Goal: Information Seeking & Learning: Learn about a topic

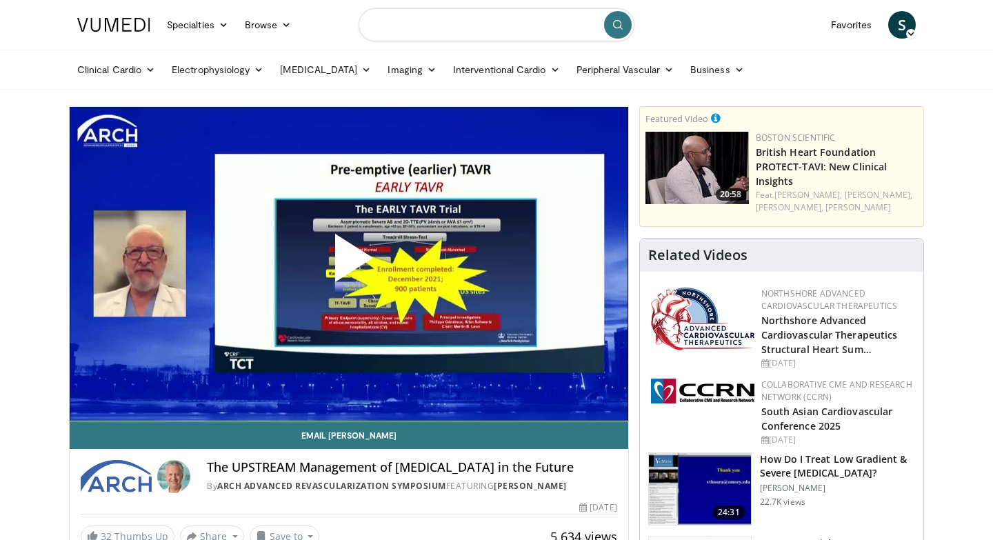
click at [498, 37] on input "Search topics, interventions" at bounding box center [497, 24] width 276 height 33
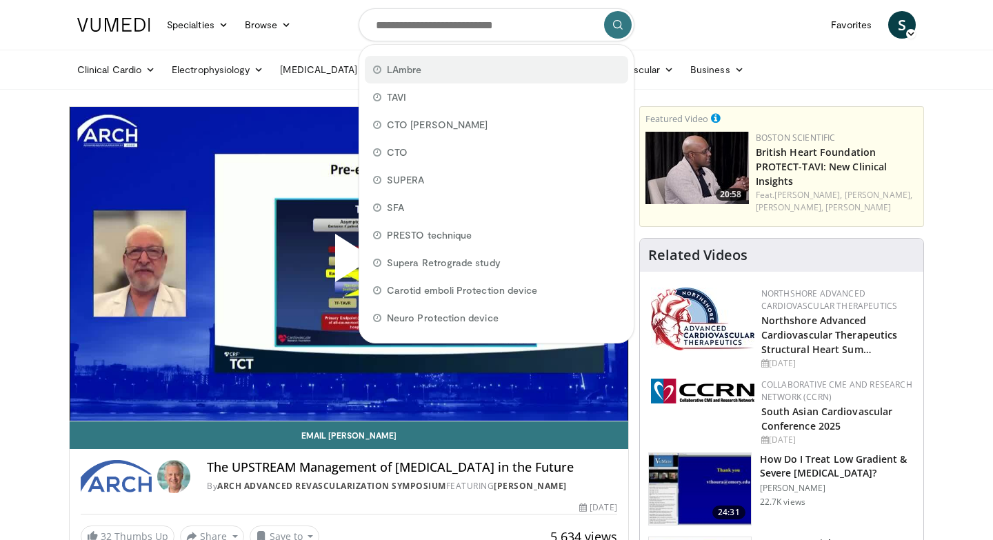
click at [414, 70] on span "LAmbre" at bounding box center [404, 70] width 34 height 14
type input "******"
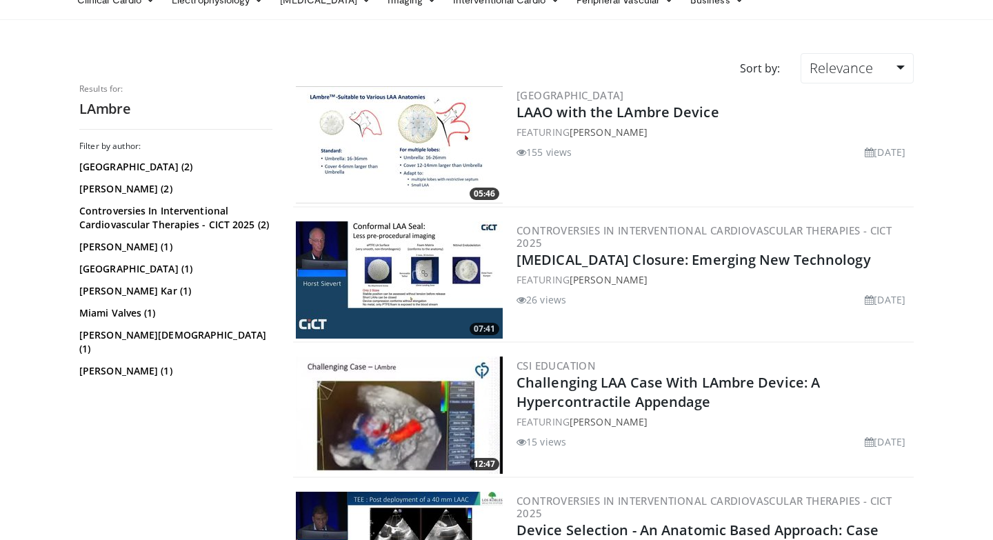
scroll to position [52, 0]
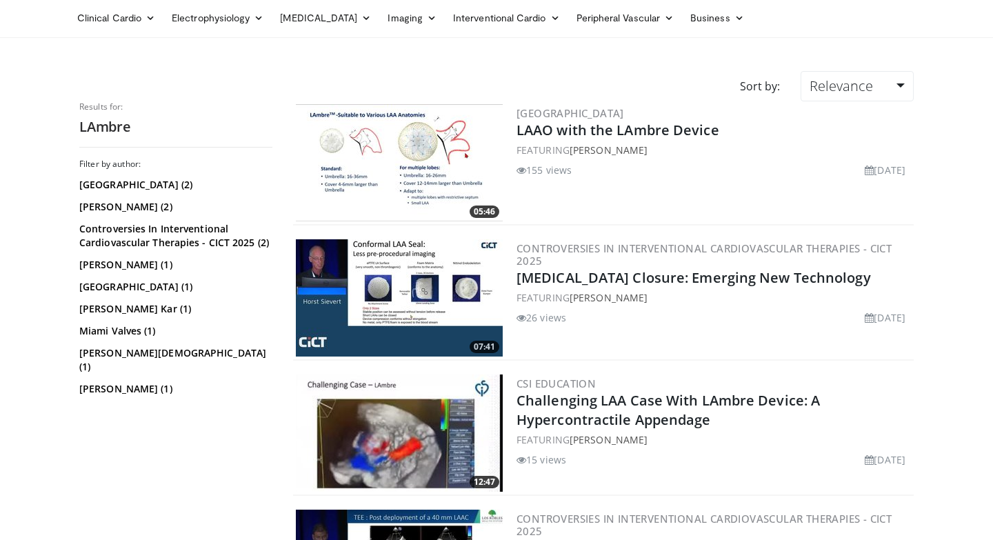
click at [403, 155] on img at bounding box center [399, 162] width 207 height 117
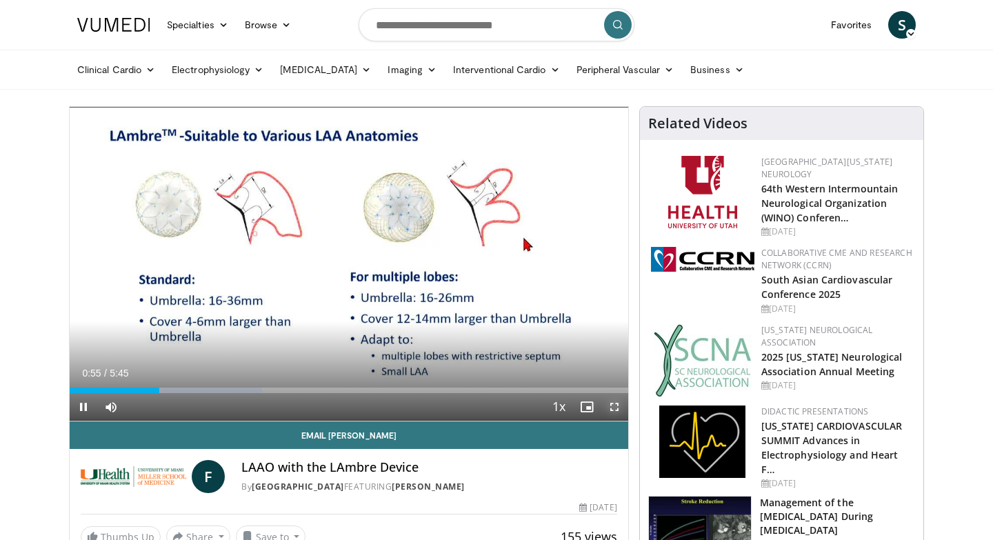
click at [614, 404] on span "Video Player" at bounding box center [615, 407] width 28 height 28
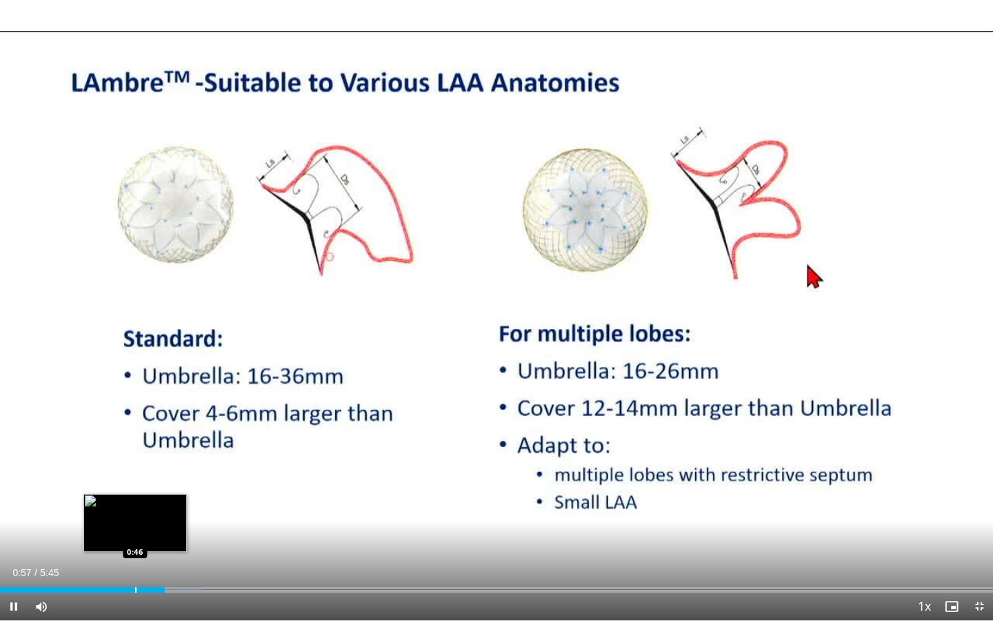
click at [135, 539] on div "Progress Bar" at bounding box center [135, 590] width 1 height 6
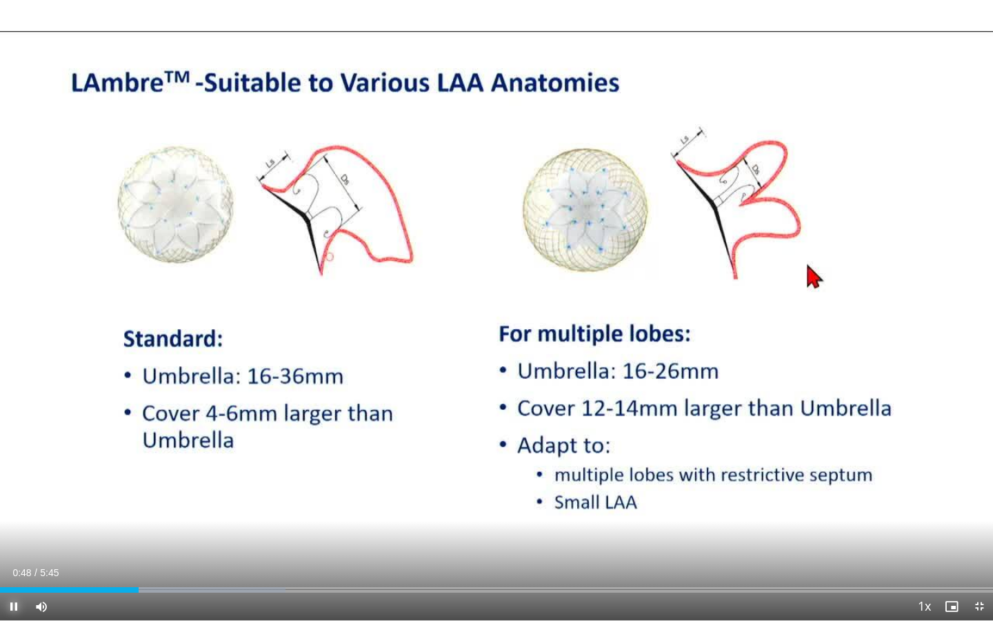
click at [6, 539] on span "Video Player" at bounding box center [14, 606] width 28 height 28
click at [17, 539] on span "Video Player" at bounding box center [14, 606] width 28 height 28
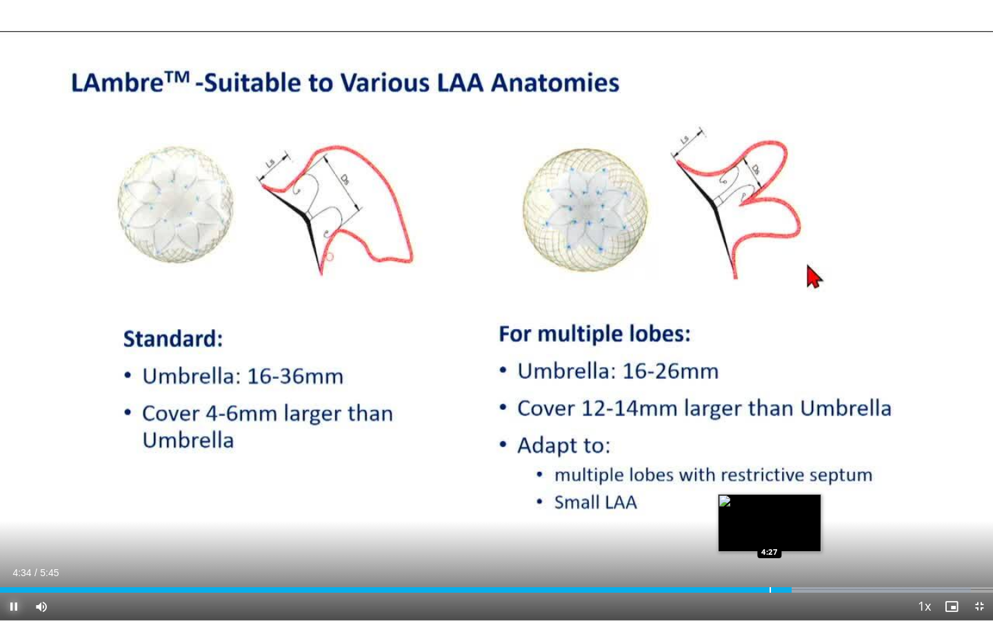
click at [769, 539] on div "Progress Bar" at bounding box center [769, 590] width 1 height 6
click at [740, 539] on div "Progress Bar" at bounding box center [740, 590] width 1 height 6
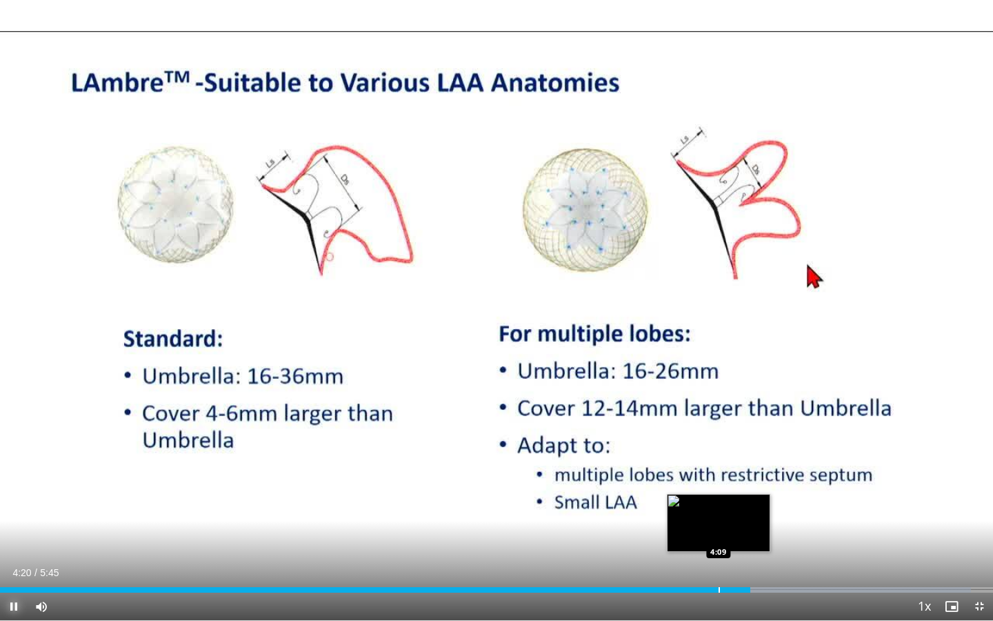
click at [718, 539] on div "Progress Bar" at bounding box center [718, 590] width 1 height 6
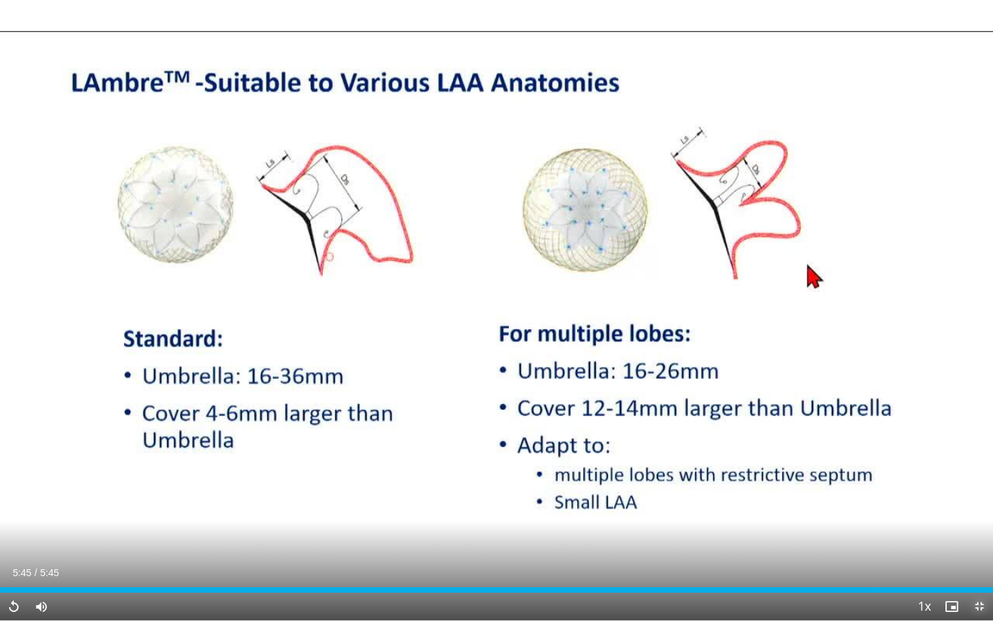
click at [978, 539] on span "Video Player" at bounding box center [979, 606] width 28 height 28
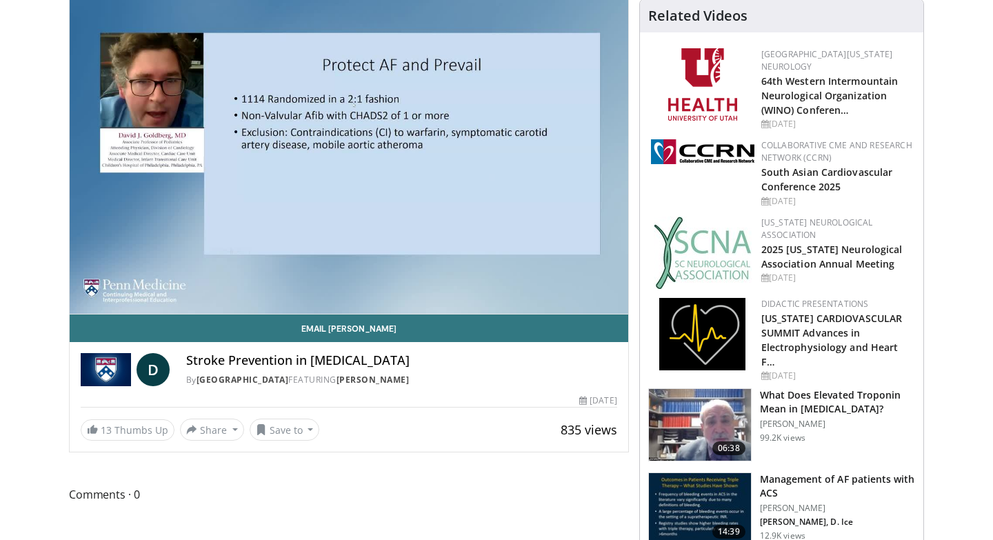
scroll to position [92, 0]
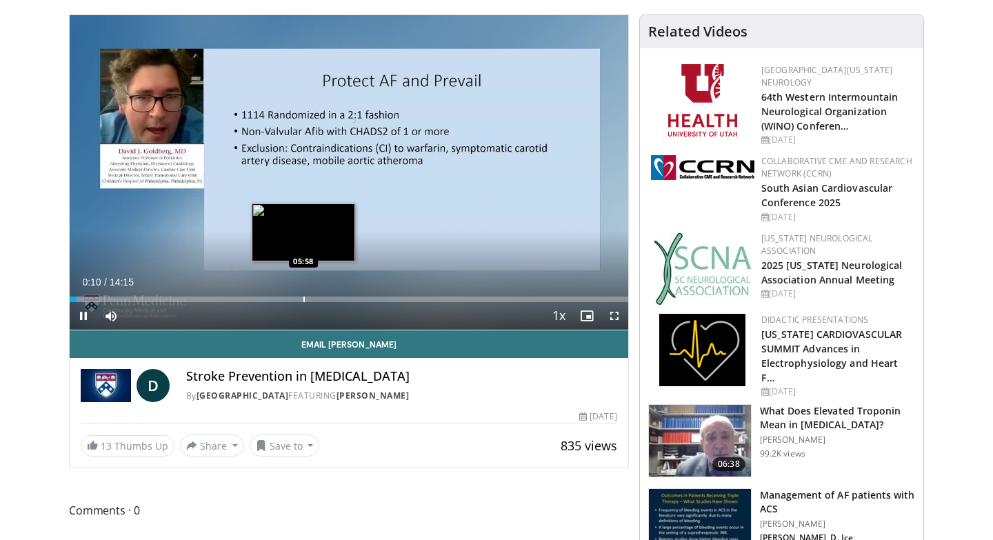
click at [303, 298] on div "Progress Bar" at bounding box center [303, 299] width 1 height 6
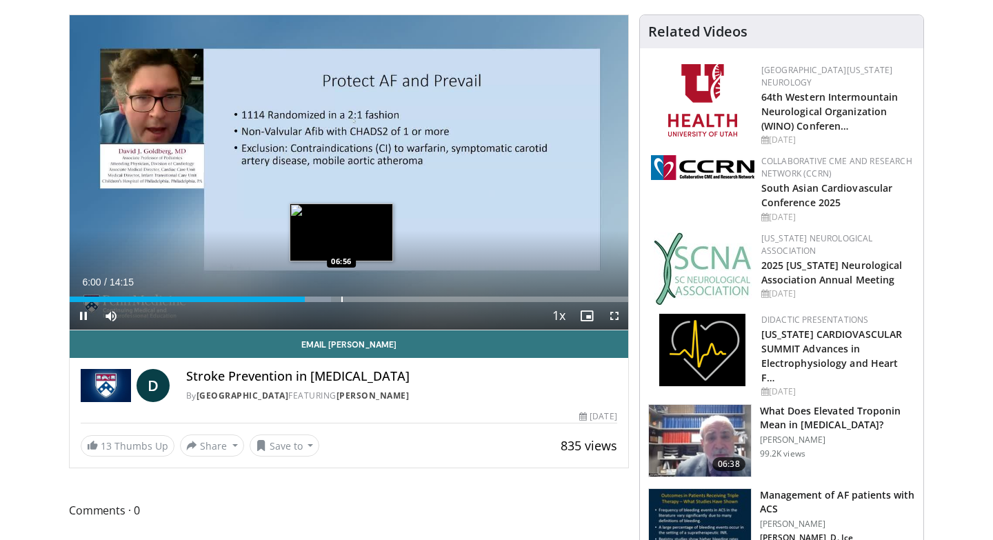
click at [341, 299] on div "Progress Bar" at bounding box center [341, 299] width 1 height 6
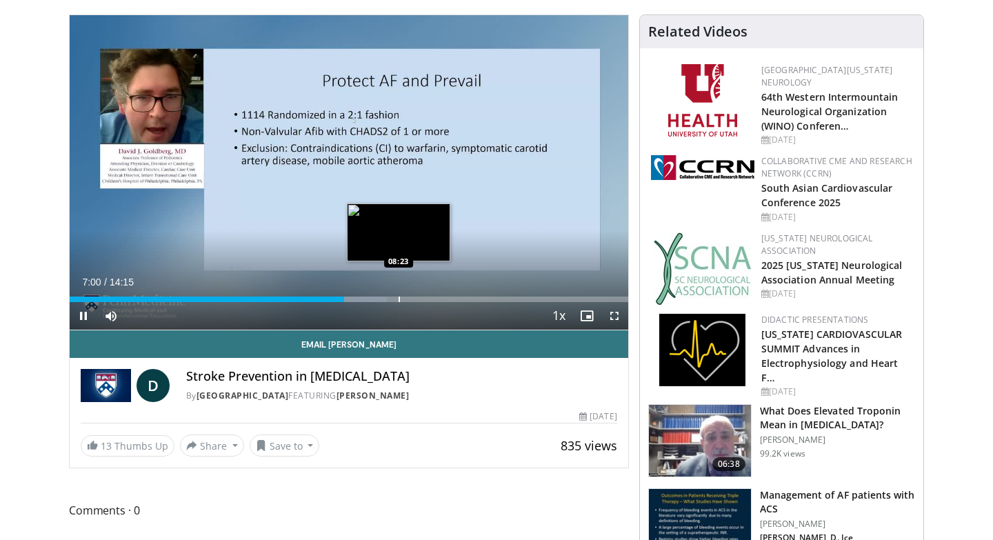
click at [398, 295] on div "Loaded : 56.81% 07:00 08:23" at bounding box center [349, 295] width 558 height 13
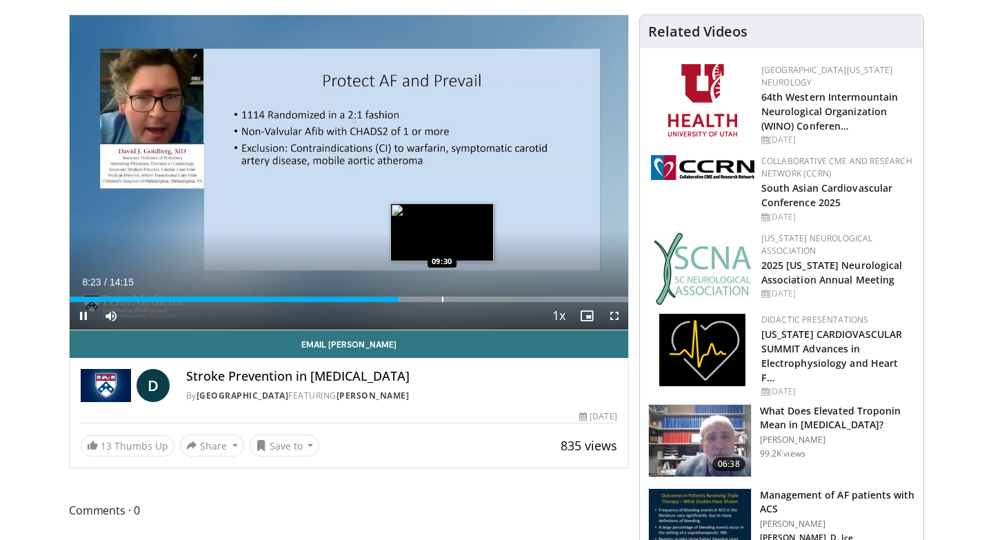
click at [442, 294] on div "Loaded : 59.13% 08:23 09:30" at bounding box center [349, 295] width 558 height 13
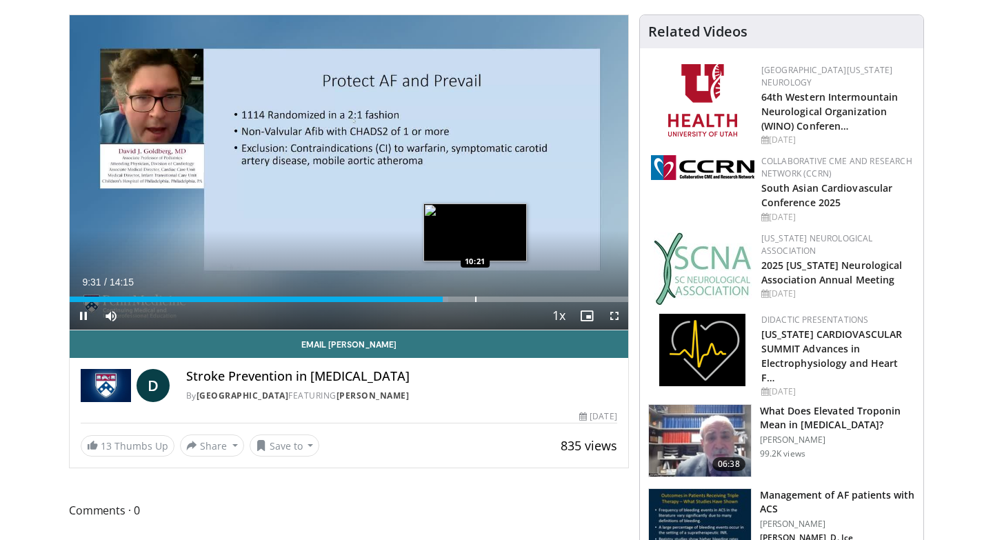
click at [475, 297] on div "Progress Bar" at bounding box center [475, 299] width 1 height 6
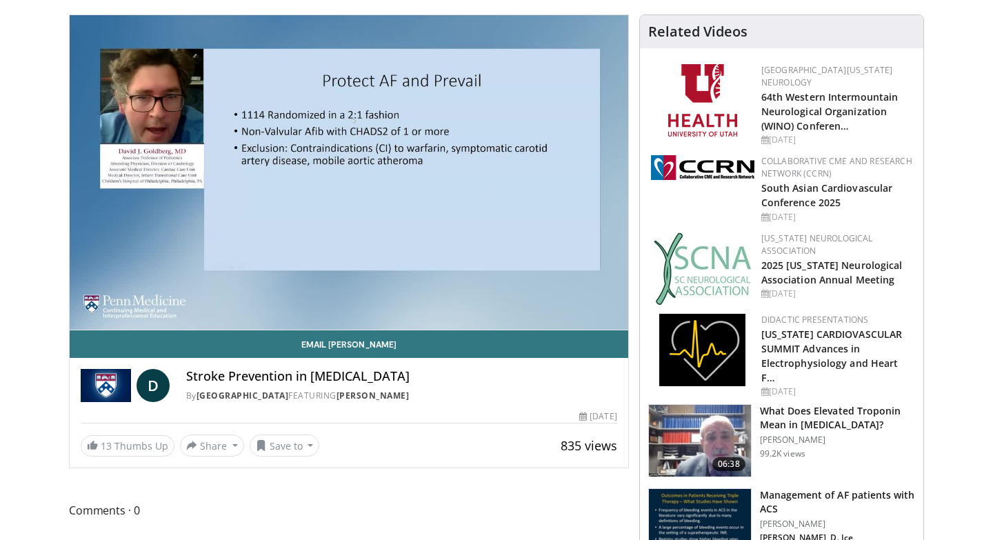
click at [499, 297] on div "10 seconds Tap to unmute" at bounding box center [349, 172] width 558 height 314
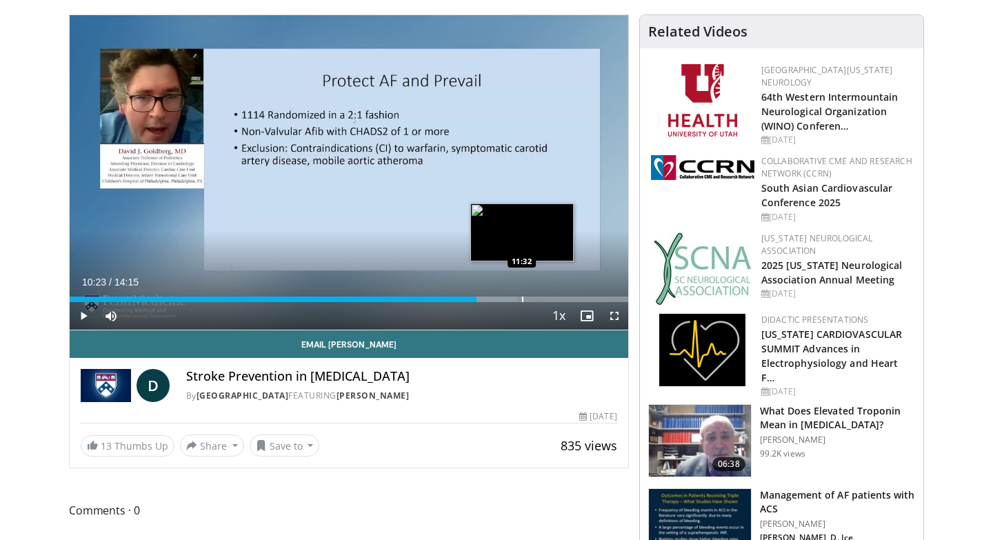
click at [522, 298] on div "Progress Bar" at bounding box center [522, 299] width 1 height 6
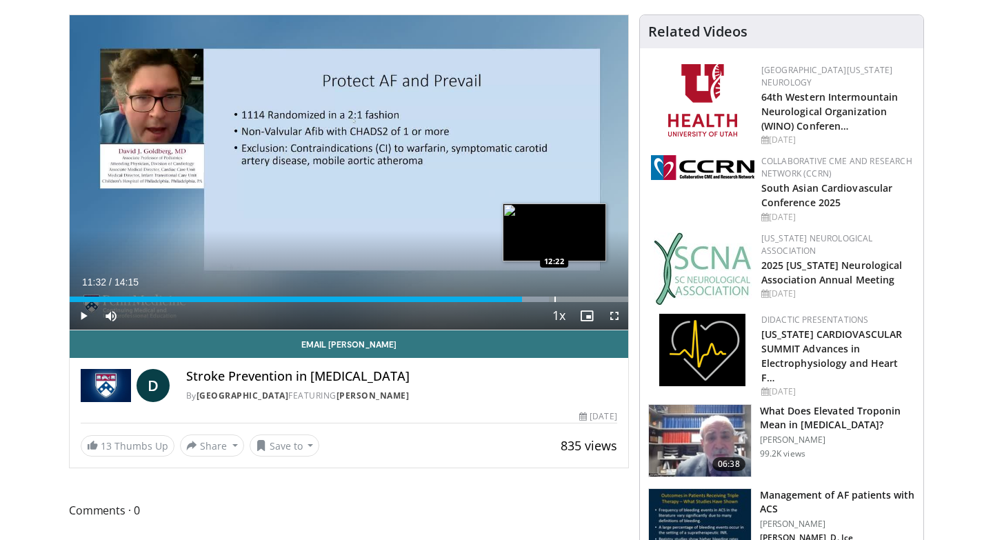
click at [554, 297] on div "Progress Bar" at bounding box center [554, 299] width 1 height 6
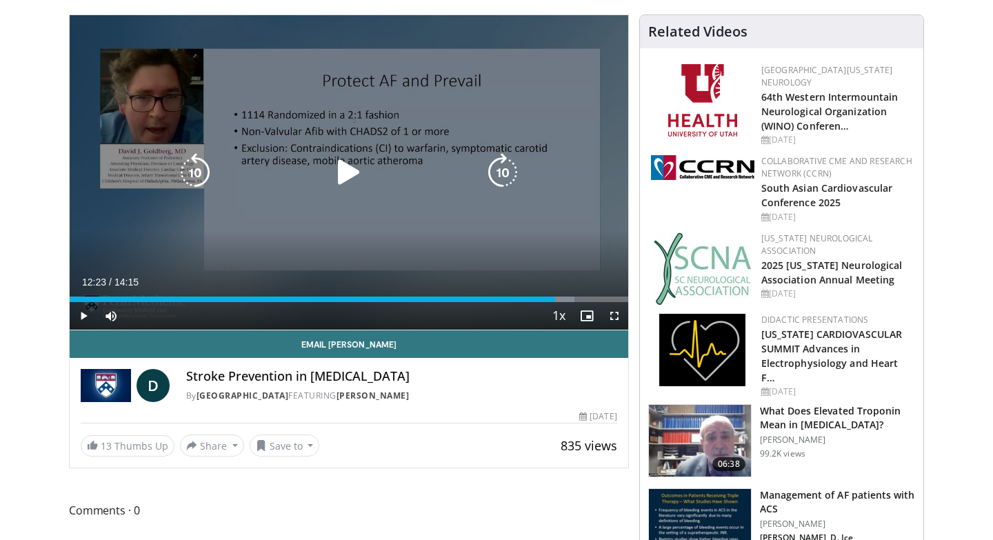
scroll to position [0, 0]
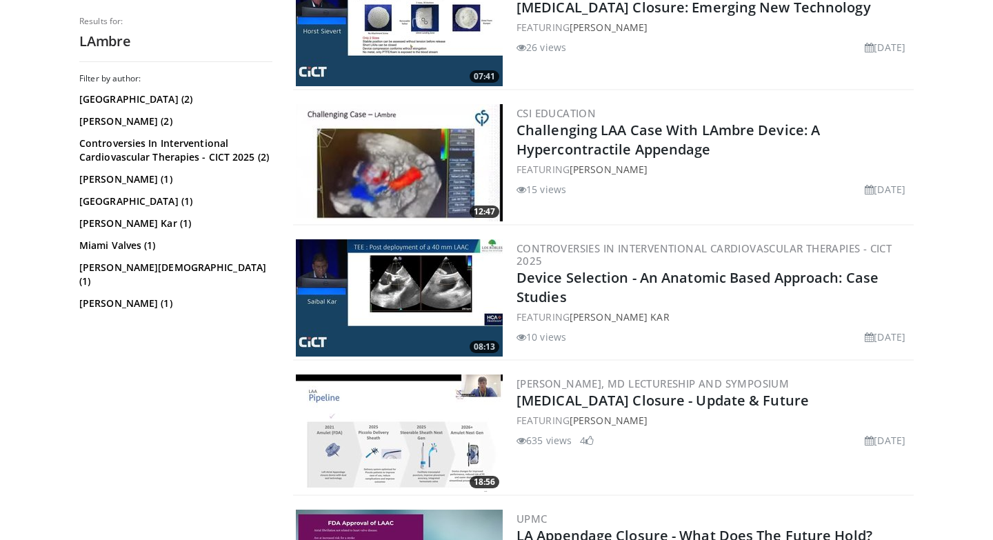
scroll to position [327, 0]
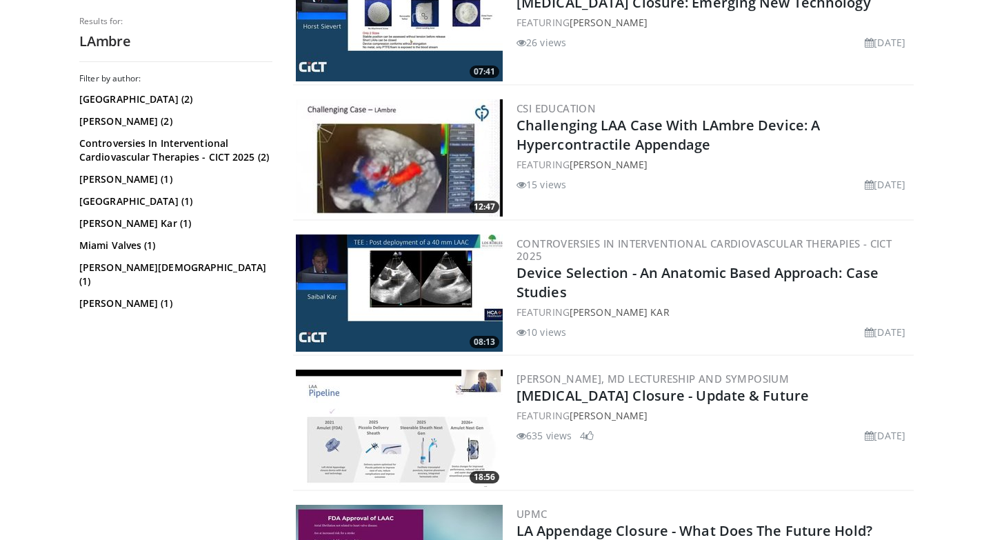
click at [416, 278] on img at bounding box center [399, 292] width 207 height 117
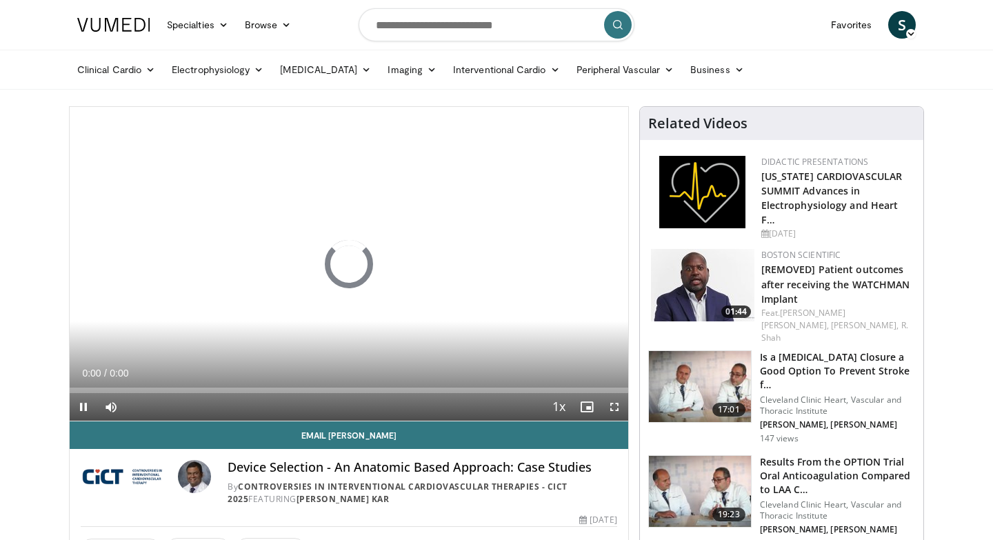
scroll to position [20, 0]
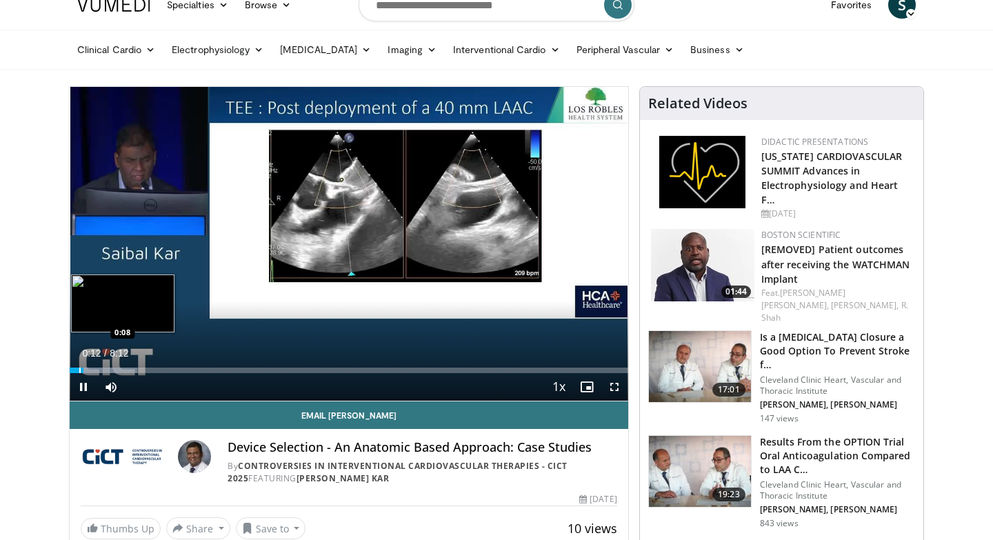
click at [79, 370] on div "Progress Bar" at bounding box center [79, 370] width 1 height 6
click at [82, 387] on span "Video Player" at bounding box center [84, 387] width 28 height 28
click at [82, 386] on span "Video Player" at bounding box center [84, 387] width 28 height 28
click at [84, 391] on span "Video Player" at bounding box center [84, 387] width 28 height 28
click at [83, 372] on div "Progress Bar" at bounding box center [83, 370] width 1 height 6
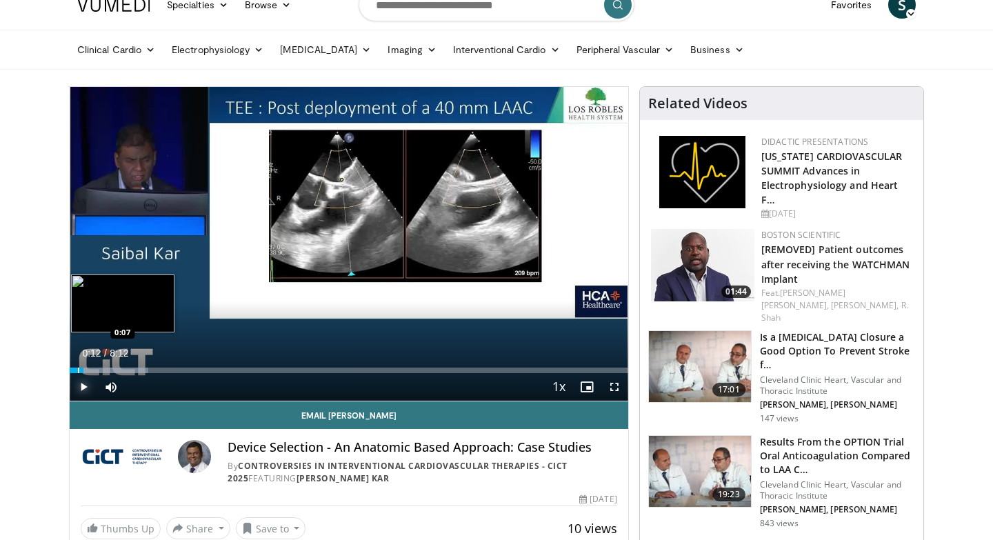
click at [78, 372] on div "Progress Bar" at bounding box center [78, 370] width 1 height 6
click at [80, 389] on span "Video Player" at bounding box center [84, 387] width 28 height 28
click at [88, 387] on span "Video Player" at bounding box center [84, 387] width 28 height 28
click at [85, 385] on span "Video Player" at bounding box center [84, 387] width 28 height 28
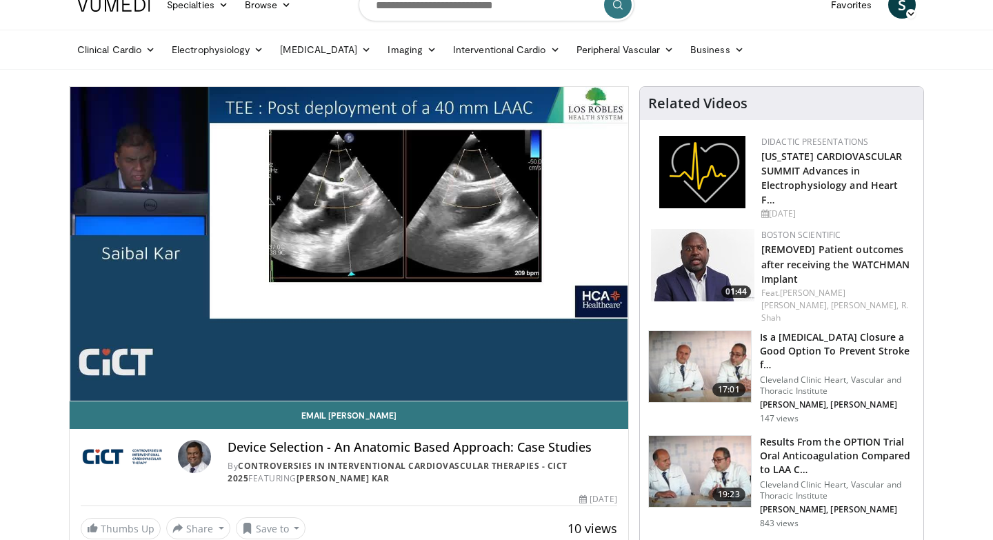
scroll to position [0, 0]
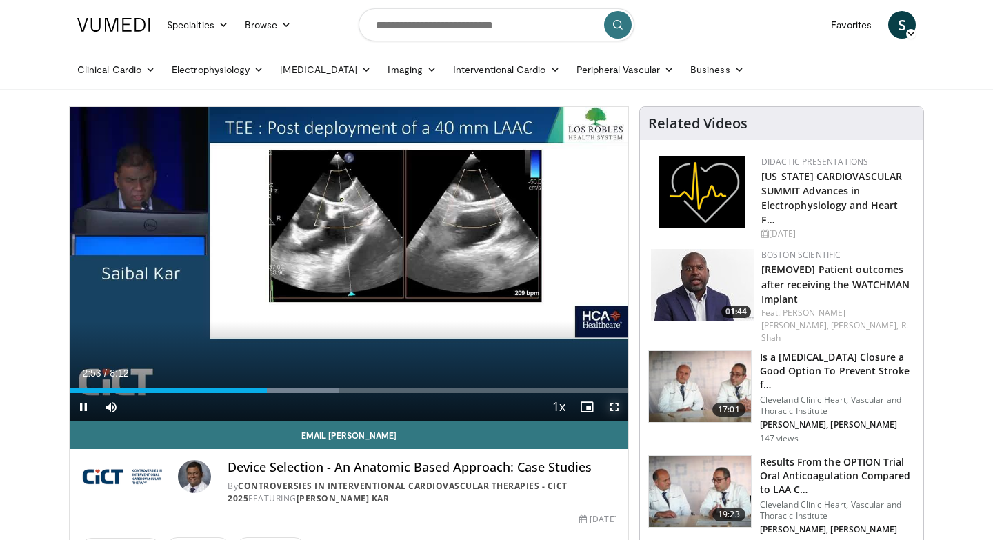
click at [615, 404] on span "Video Player" at bounding box center [615, 407] width 28 height 28
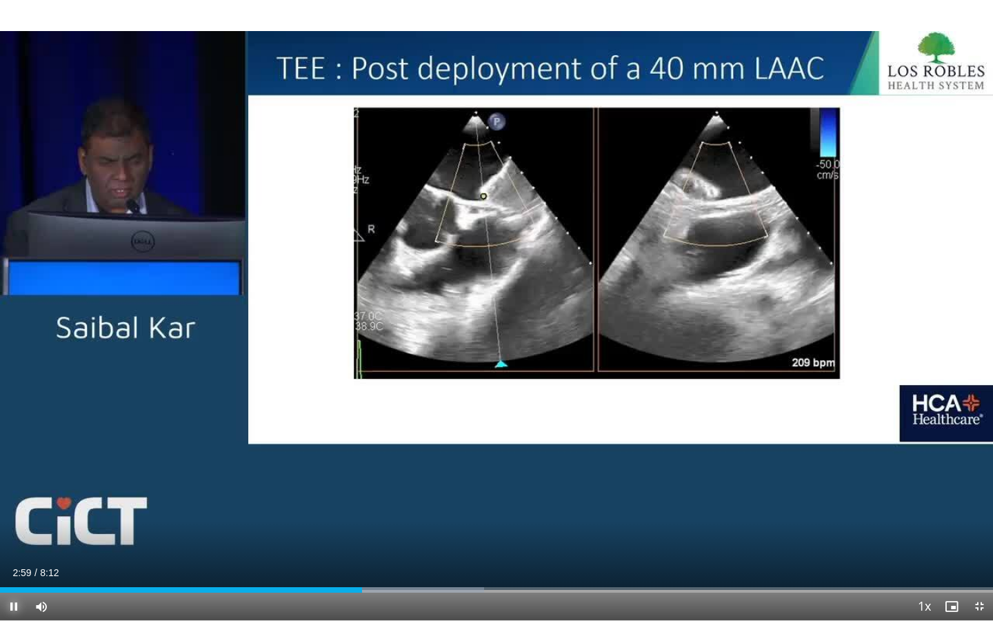
click at [17, 539] on span "Video Player" at bounding box center [14, 606] width 28 height 28
click at [14, 539] on span "Video Player" at bounding box center [14, 606] width 28 height 28
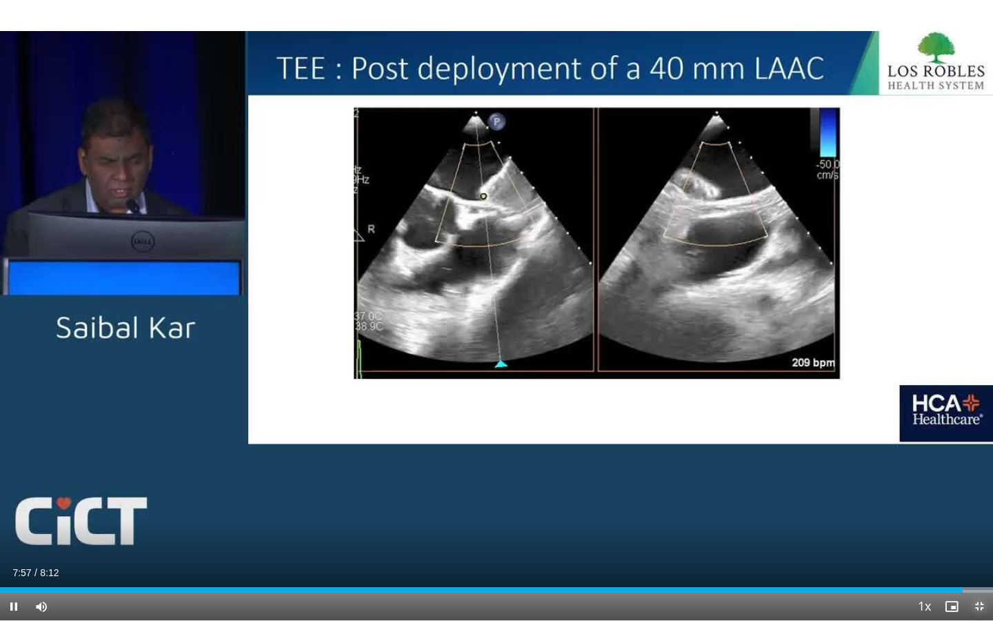
click at [978, 539] on span "Video Player" at bounding box center [979, 606] width 28 height 28
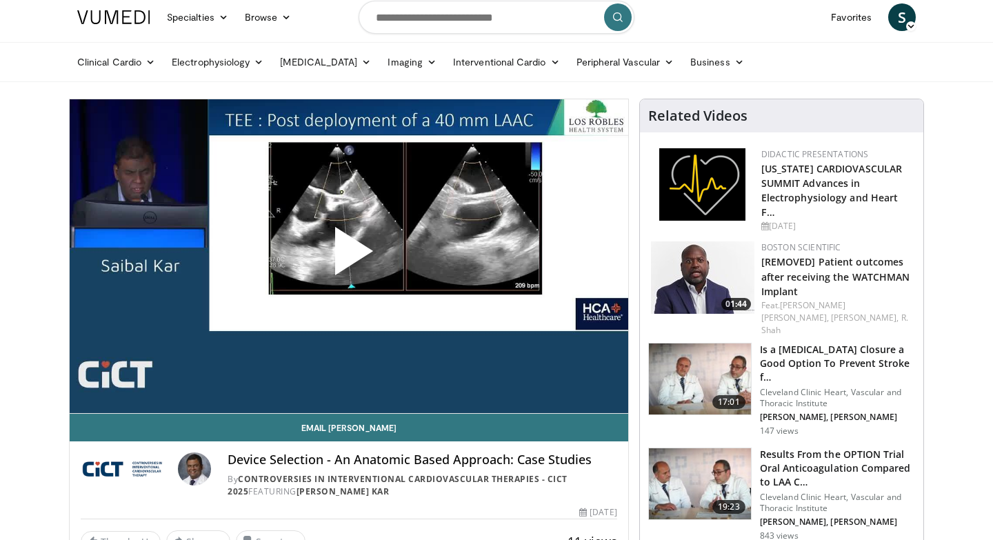
scroll to position [263, 0]
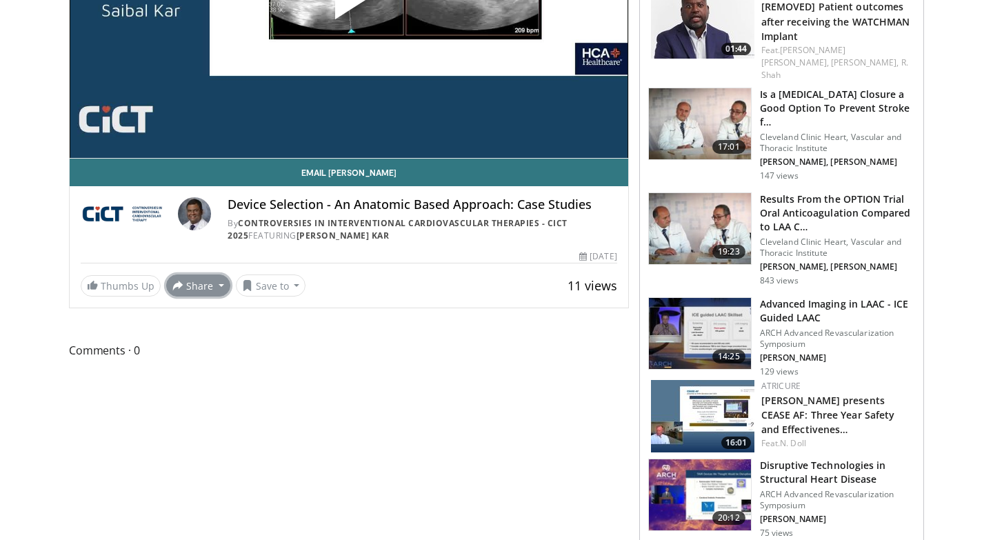
click at [206, 285] on button "Share" at bounding box center [198, 285] width 64 height 22
click at [287, 287] on button "Save to" at bounding box center [271, 285] width 70 height 22
click at [267, 350] on em "New Playlist" at bounding box center [281, 348] width 57 height 15
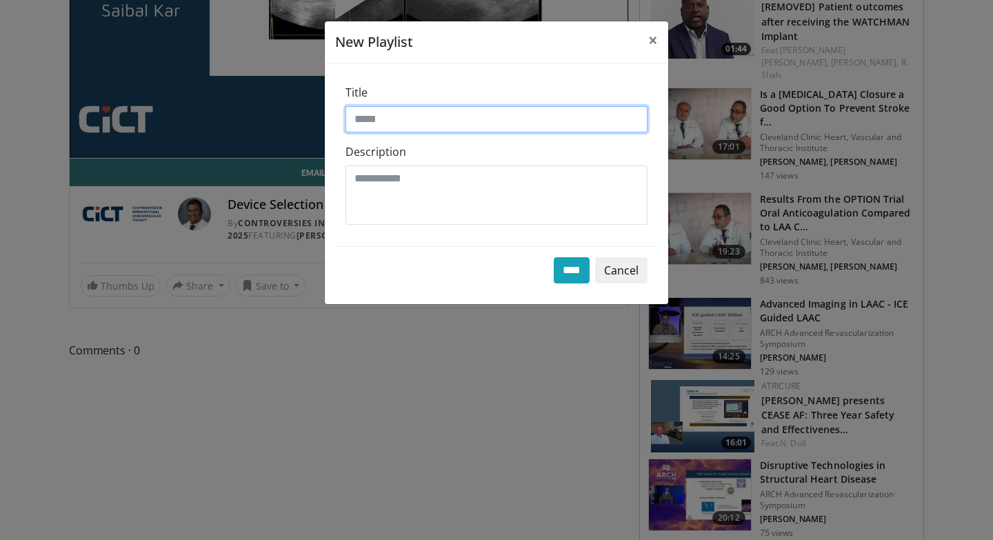
click at [385, 124] on input "Title" at bounding box center [496, 119] width 302 height 26
type input "**********"
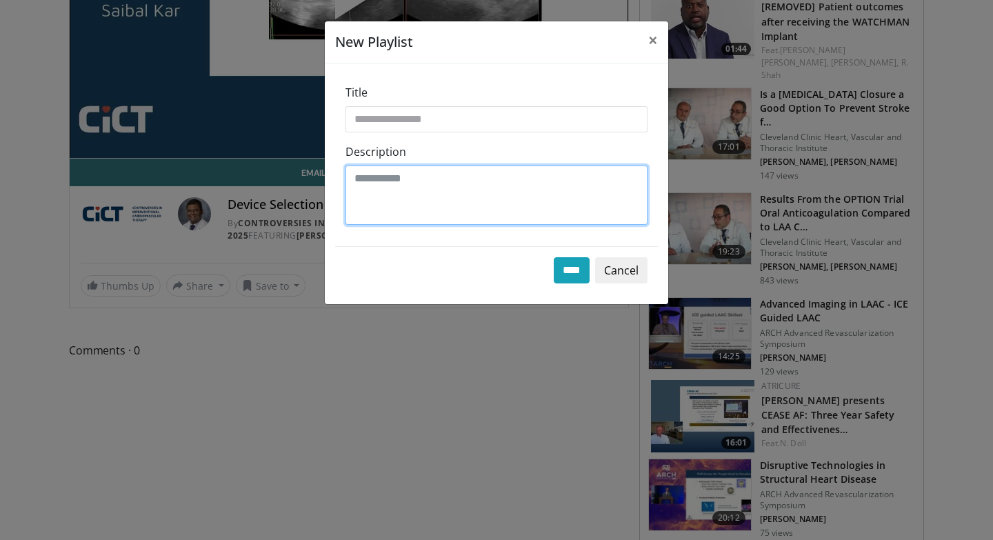
click at [421, 185] on textarea "Description" at bounding box center [496, 194] width 302 height 59
type textarea "***"
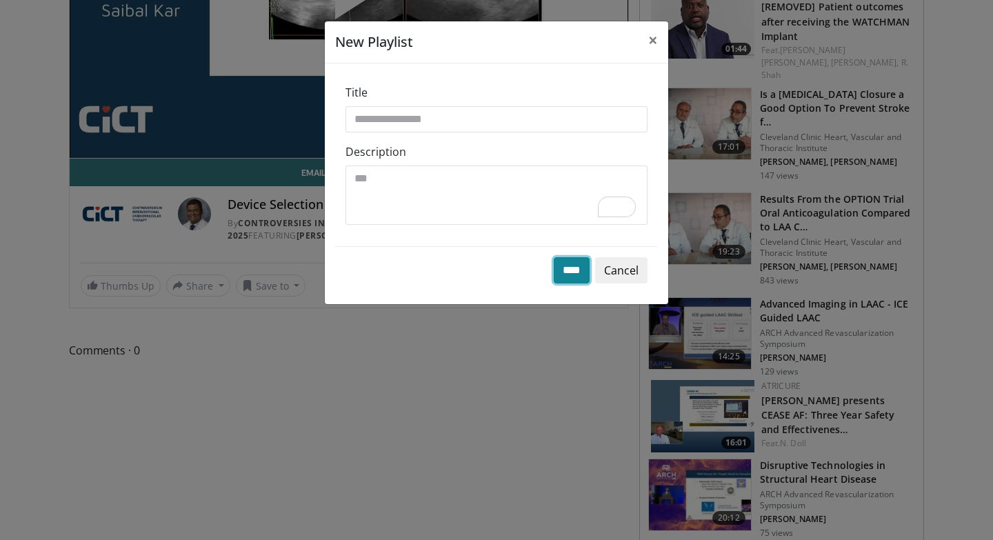
click at [566, 275] on input "****" at bounding box center [572, 270] width 36 height 26
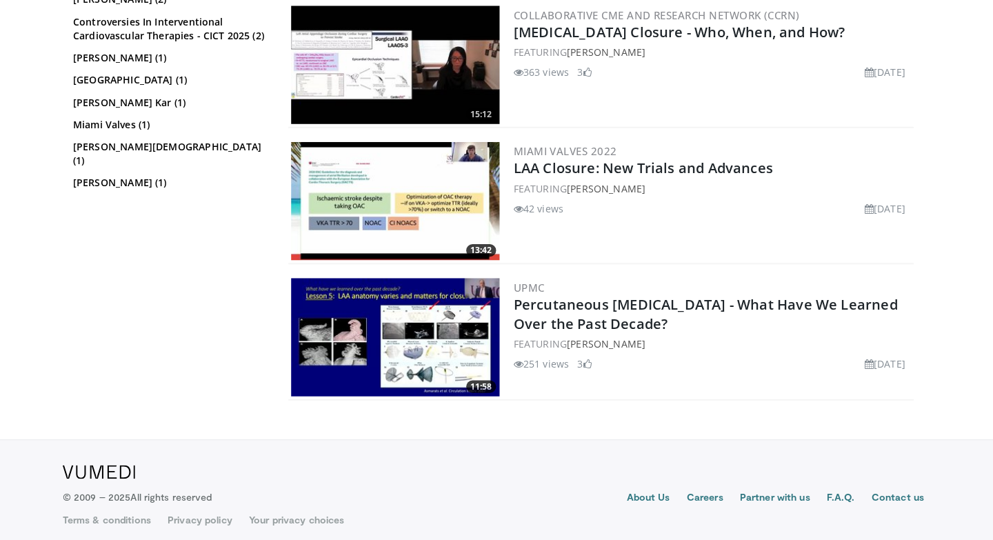
scroll to position [958, 0]
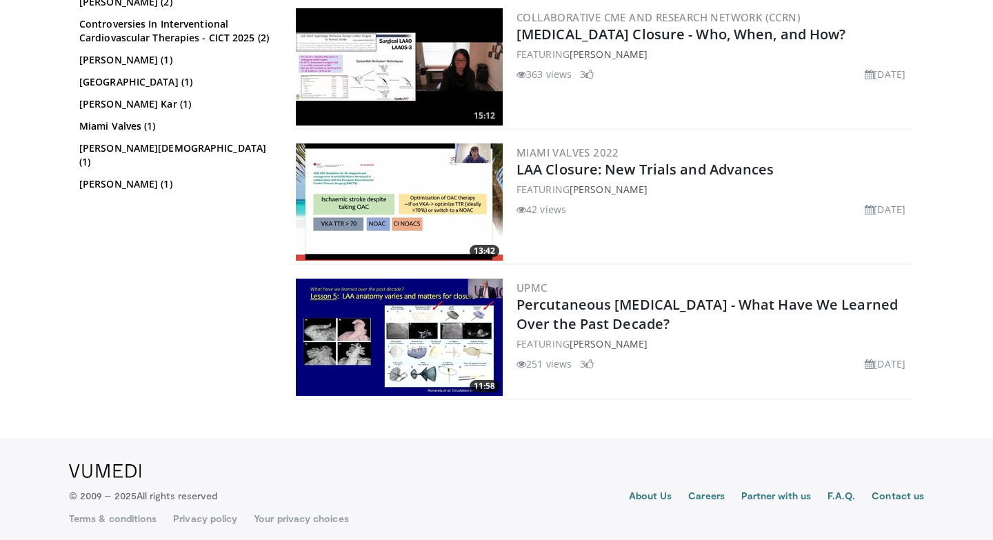
scroll to position [966, 0]
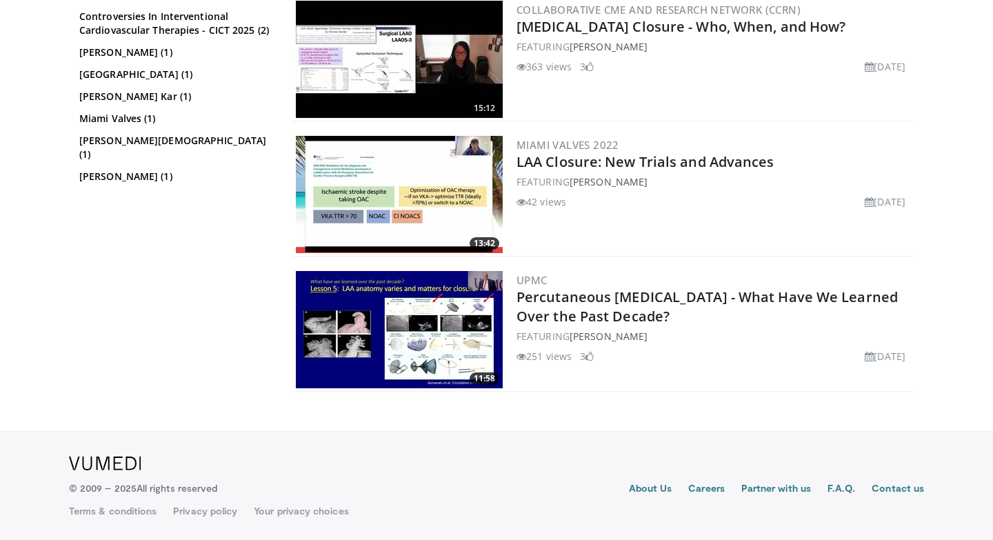
click at [429, 331] on img at bounding box center [399, 329] width 207 height 117
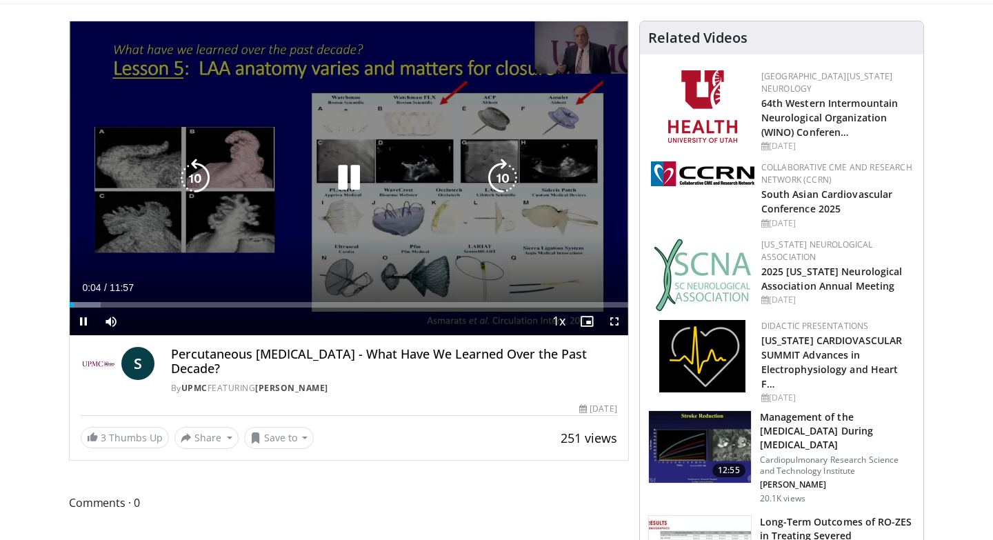
scroll to position [93, 0]
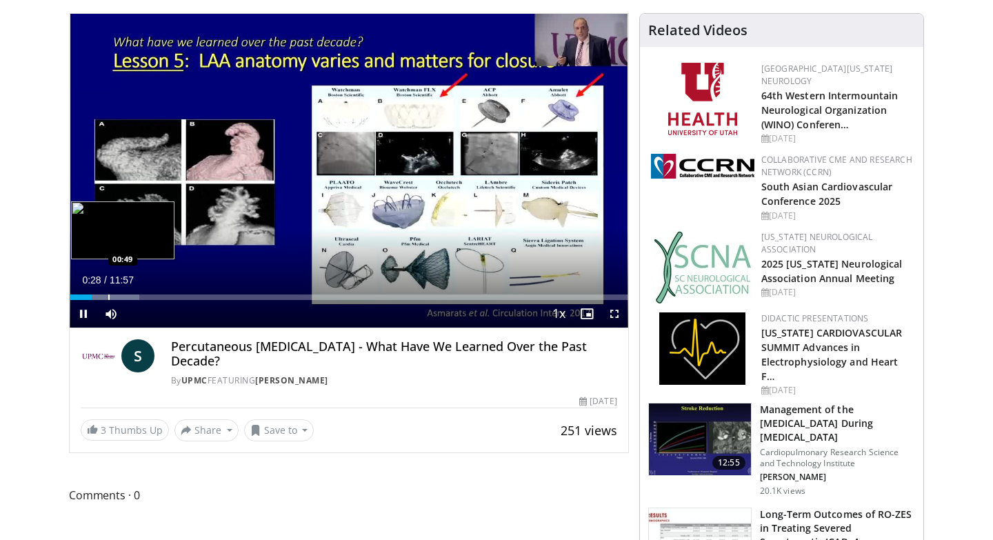
click at [108, 294] on div "Progress Bar" at bounding box center [108, 297] width 1 height 6
click at [126, 294] on div "Progress Bar" at bounding box center [126, 297] width 1 height 6
click at [140, 294] on div "Progress Bar" at bounding box center [140, 297] width 1 height 6
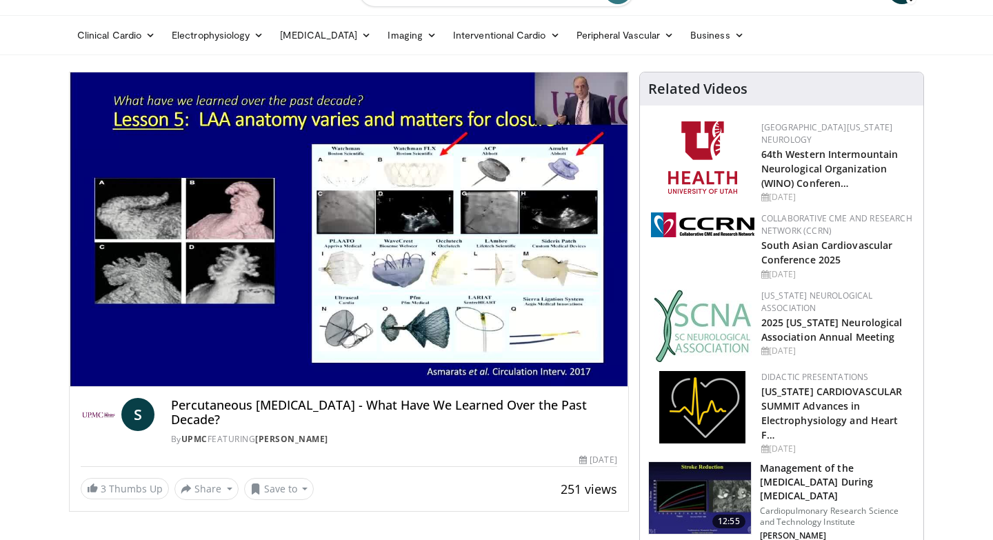
scroll to position [28, 0]
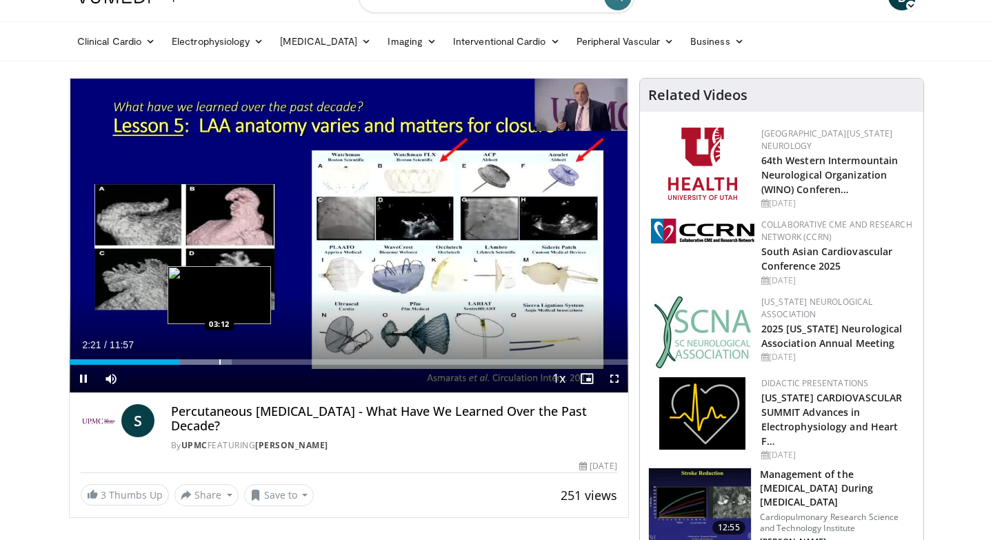
click at [219, 363] on div "Progress Bar" at bounding box center [219, 362] width 1 height 6
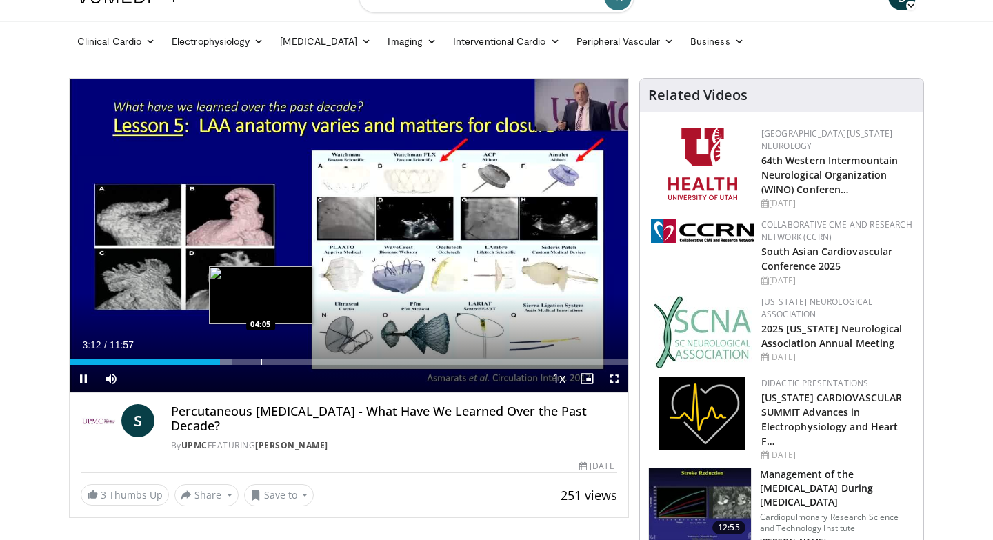
click at [261, 362] on div "Progress Bar" at bounding box center [261, 362] width 1 height 6
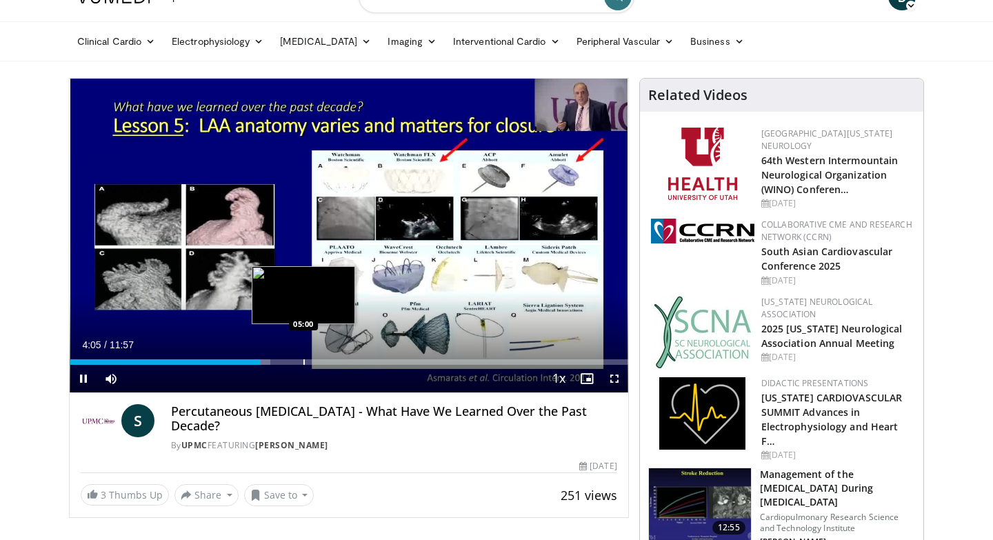
click at [303, 361] on div "Progress Bar" at bounding box center [303, 362] width 1 height 6
click at [285, 361] on div "Progress Bar" at bounding box center [285, 362] width 1 height 6
click at [319, 359] on div "Progress Bar" at bounding box center [319, 362] width 1 height 6
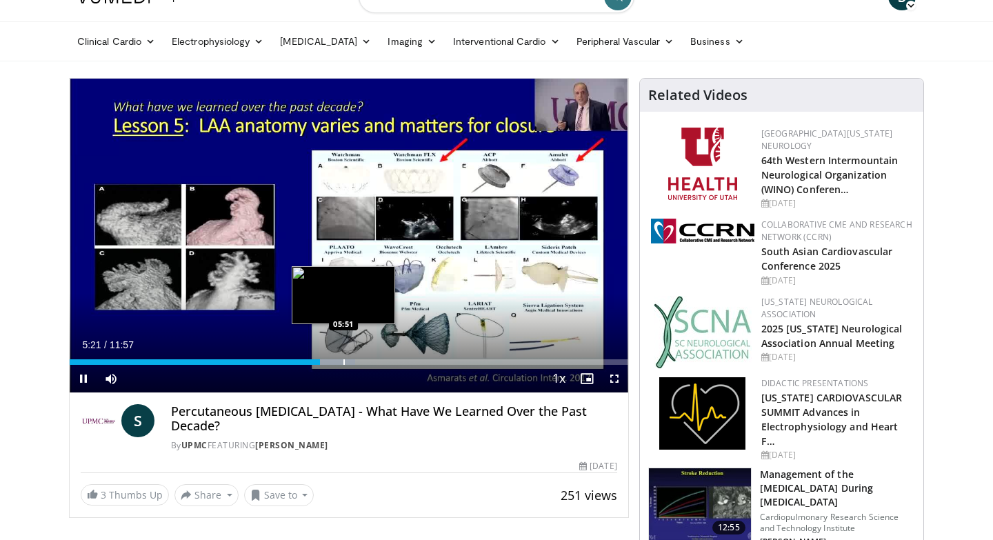
click at [343, 357] on div "Loaded : 51.14% 05:21 05:51" at bounding box center [349, 358] width 558 height 13
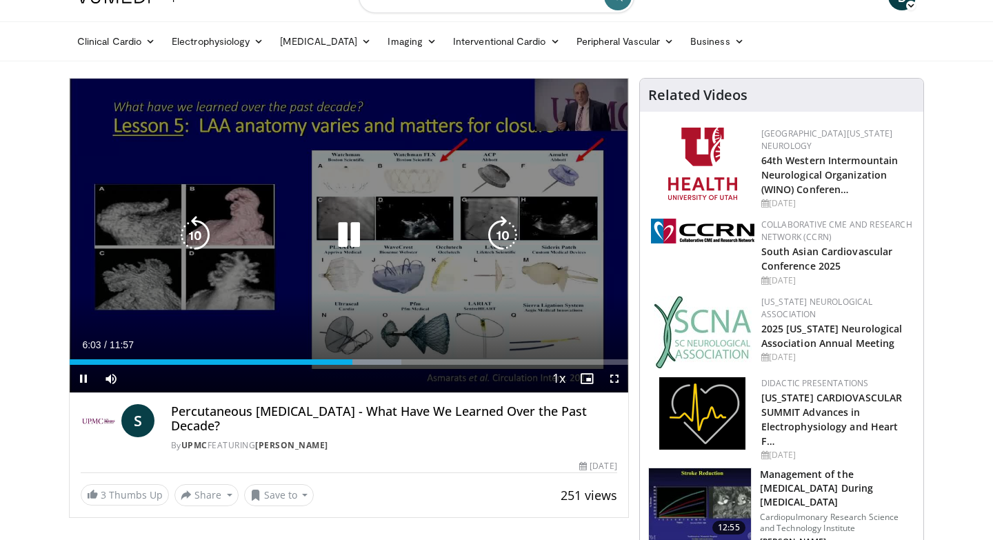
click at [351, 233] on icon "Video Player" at bounding box center [349, 235] width 39 height 39
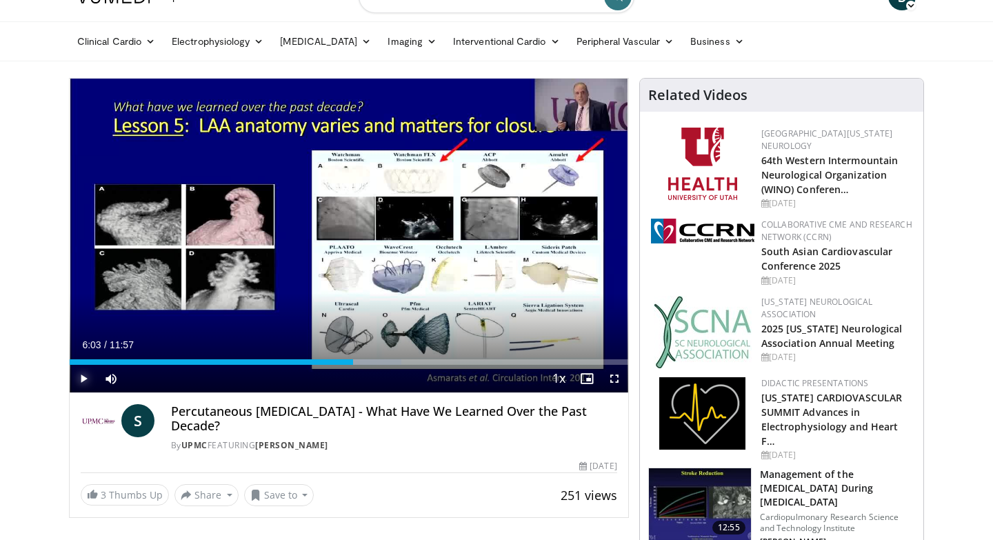
click at [80, 377] on span "Video Player" at bounding box center [84, 379] width 28 height 28
click at [341, 365] on div "Current Time 6:07 / Duration 11:57 Pause Skip Backward Skip Forward Mute 0% Loa…" at bounding box center [349, 379] width 558 height 28
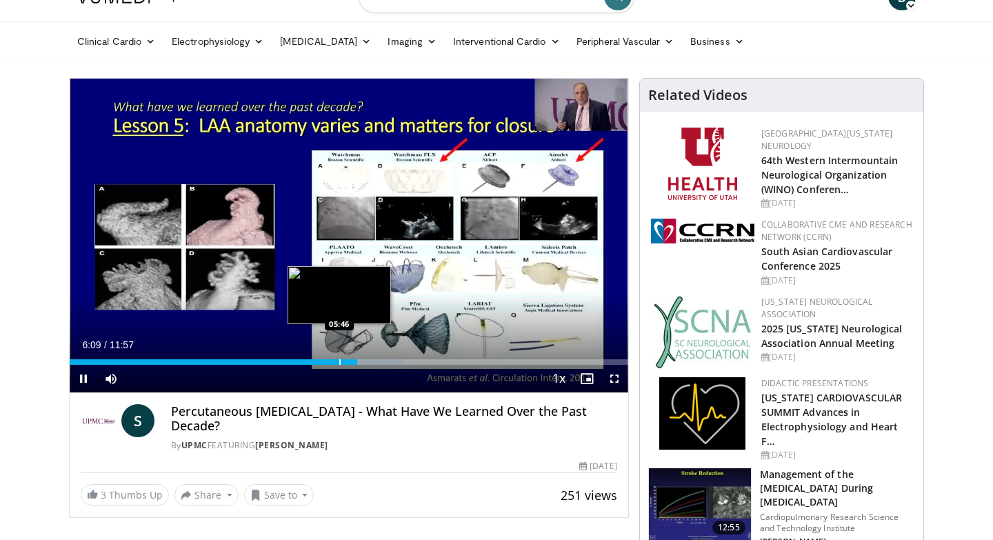
click at [339, 362] on div "Progress Bar" at bounding box center [339, 362] width 1 height 6
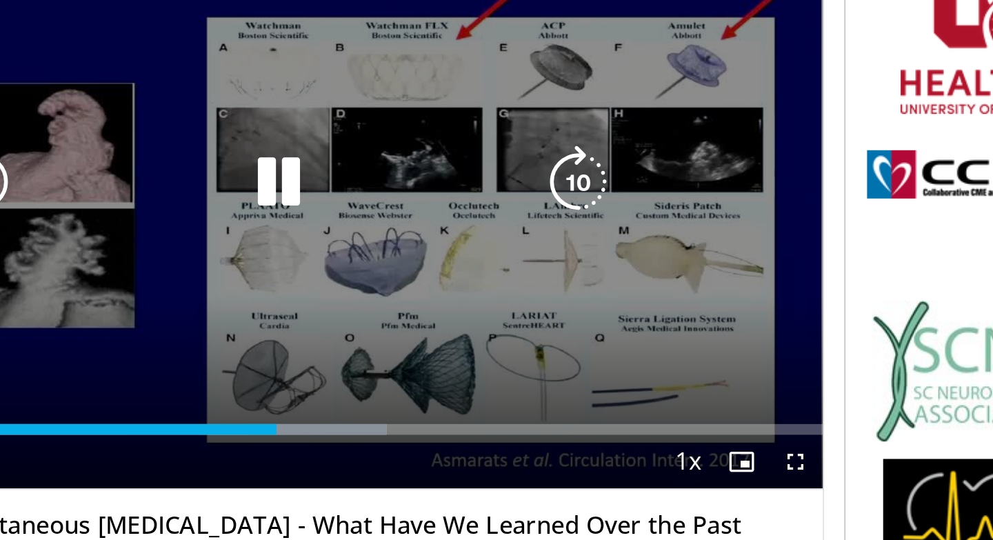
click at [351, 228] on icon "Video Player" at bounding box center [349, 235] width 39 height 39
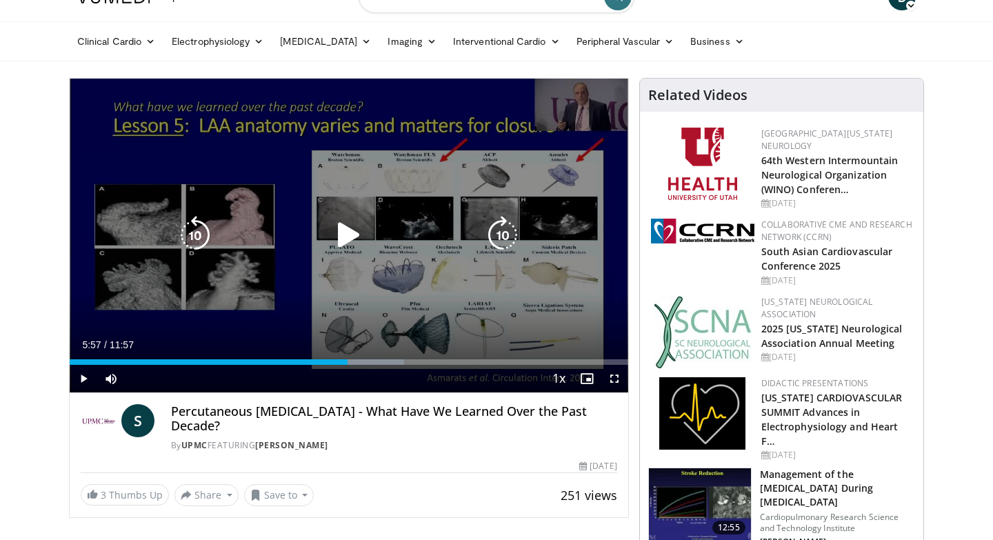
click at [347, 232] on icon "Video Player" at bounding box center [349, 235] width 39 height 39
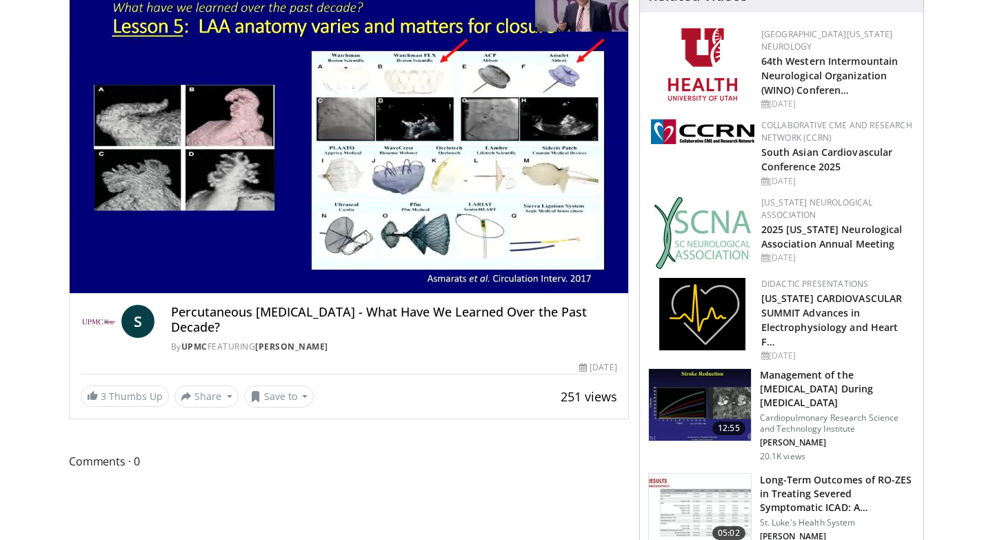
scroll to position [0, 0]
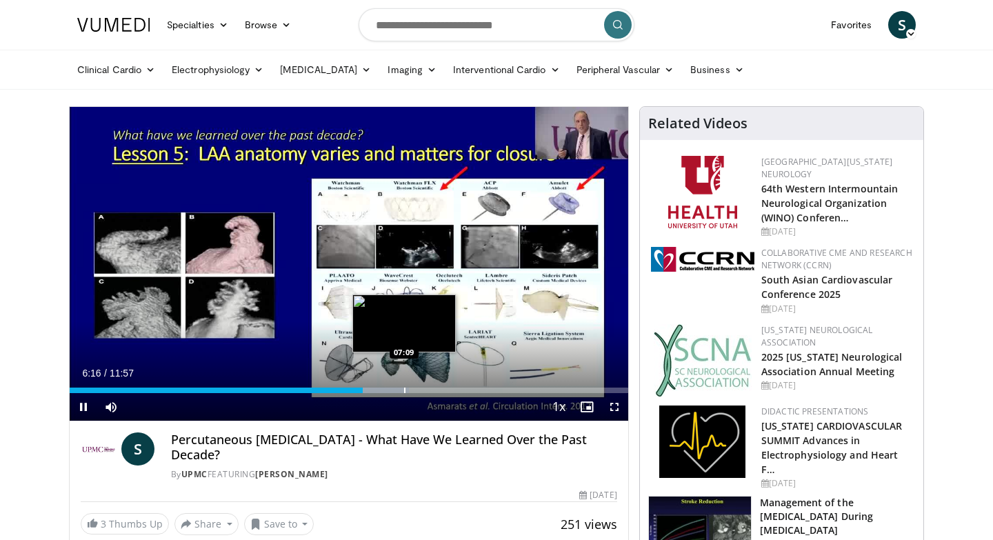
click at [404, 387] on div "Progress Bar" at bounding box center [404, 390] width 1 height 6
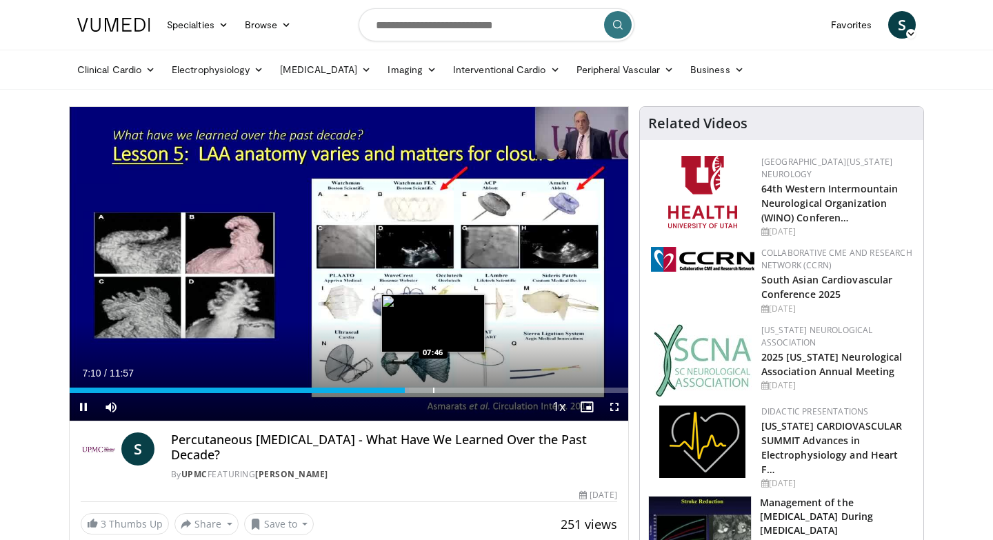
click at [433, 391] on div "Progress Bar" at bounding box center [433, 390] width 1 height 6
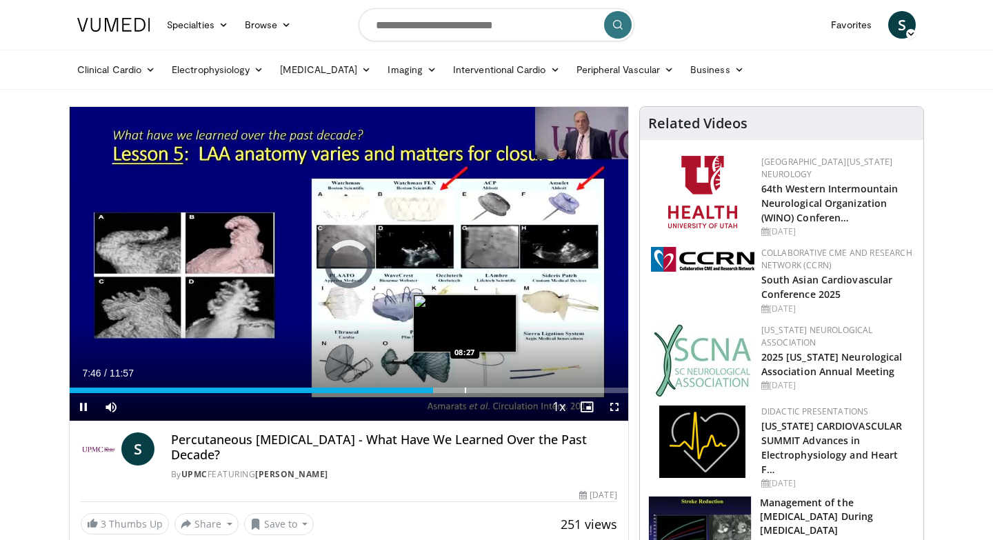
click at [465, 390] on div "Progress Bar" at bounding box center [465, 390] width 1 height 6
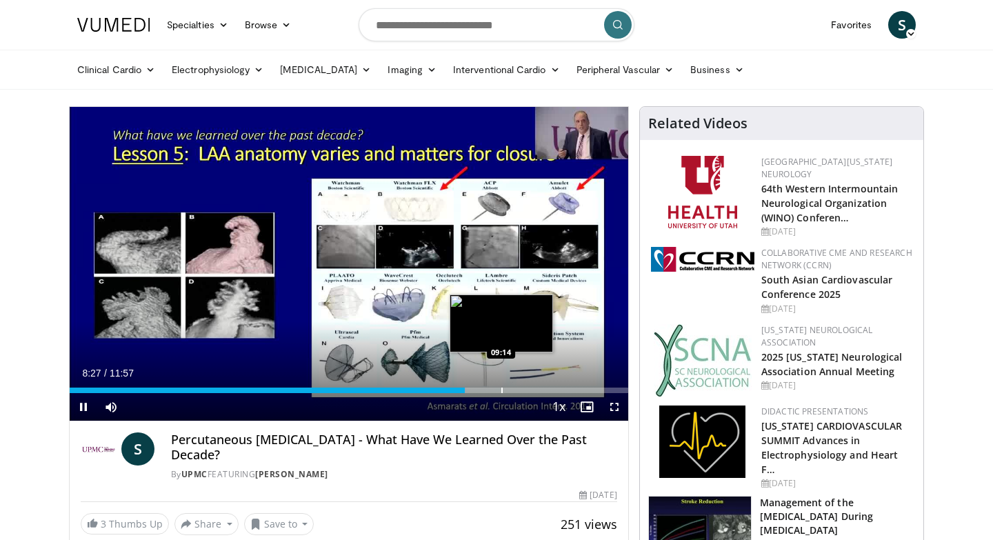
click at [501, 387] on div "Progress Bar" at bounding box center [501, 390] width 1 height 6
click at [530, 390] on div "Progress Bar" at bounding box center [530, 390] width 1 height 6
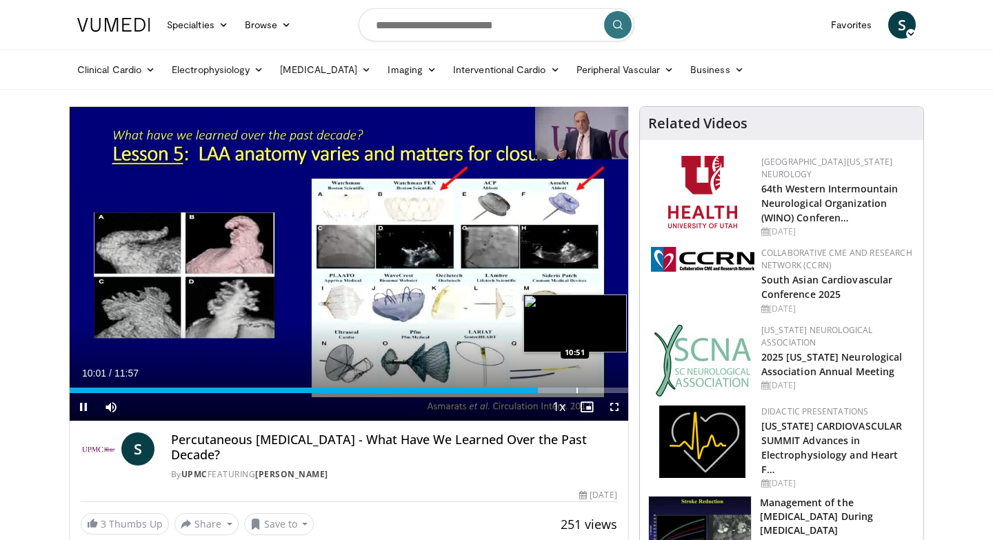
click at [576, 389] on div "Progress Bar" at bounding box center [576, 390] width 1 height 6
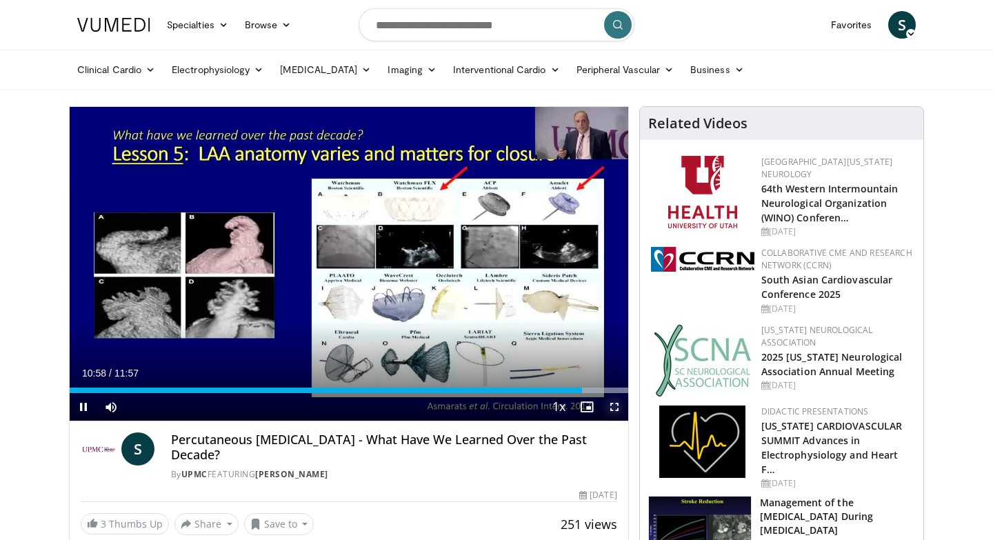
click at [612, 407] on span "Video Player" at bounding box center [615, 407] width 28 height 28
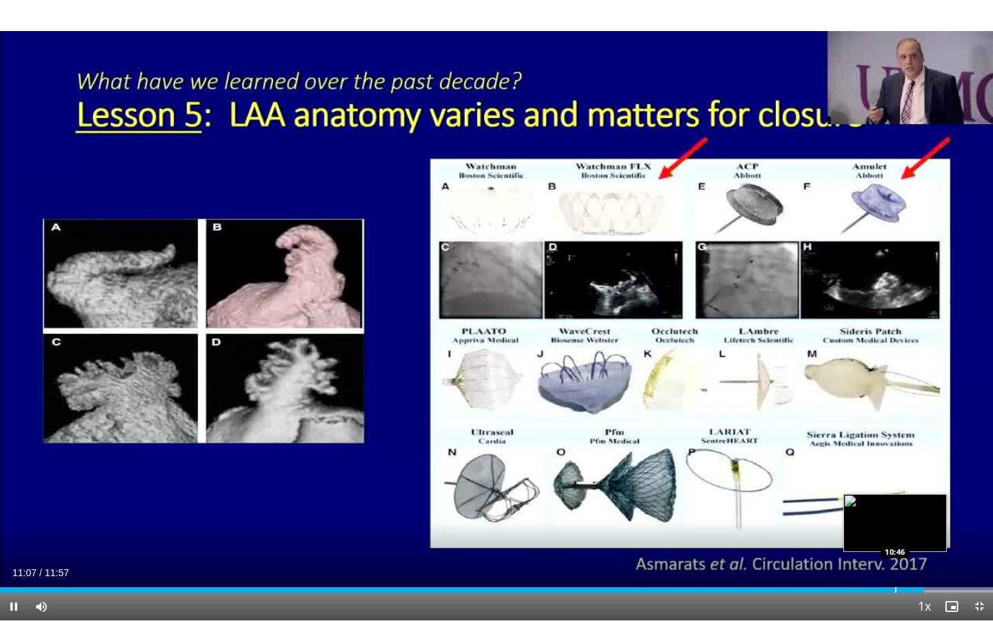
click at [895, 539] on div "Progress Bar" at bounding box center [895, 590] width 1 height 6
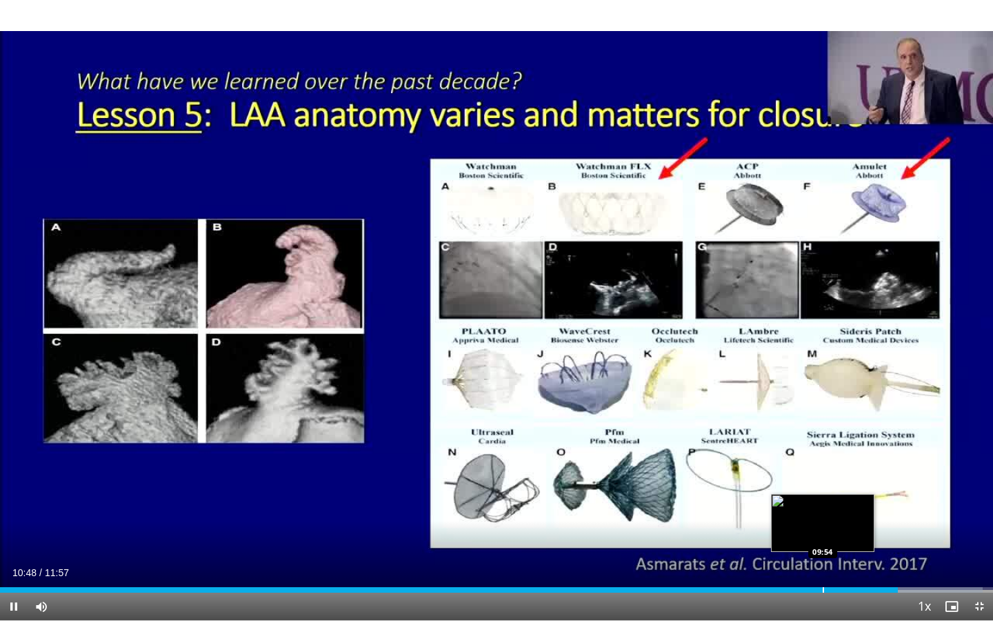
click at [823, 539] on div "Progress Bar" at bounding box center [823, 590] width 1 height 6
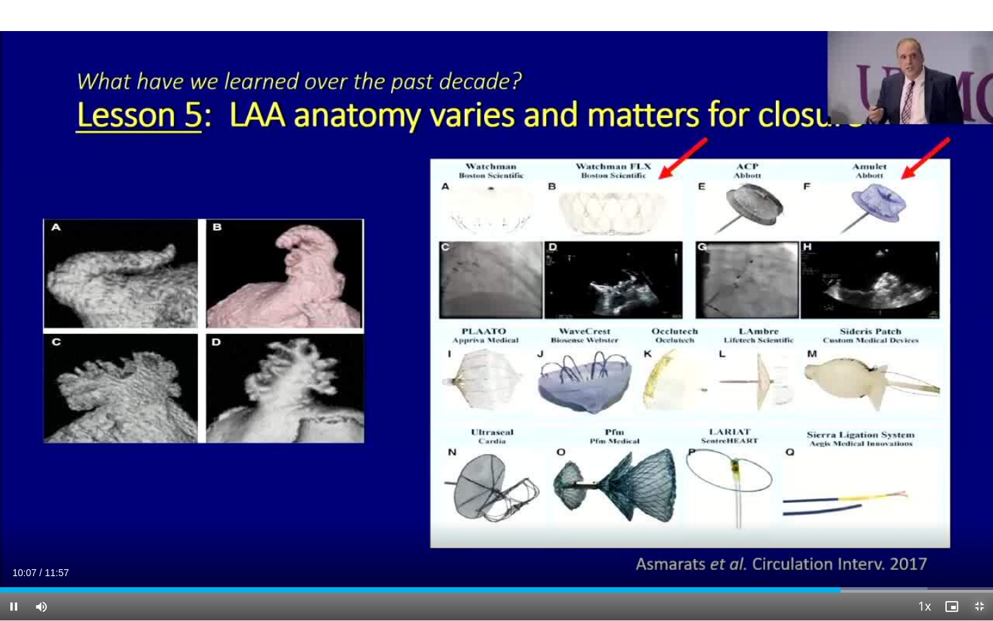
click at [981, 539] on span "Video Player" at bounding box center [979, 606] width 28 height 28
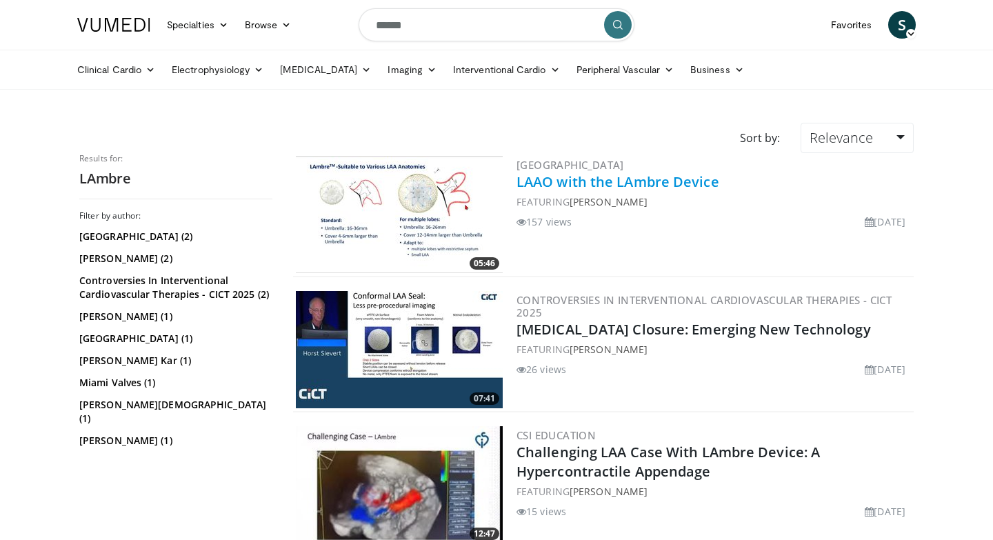
click at [546, 179] on link "LAAO with the LAmbre Device" at bounding box center [617, 181] width 203 height 19
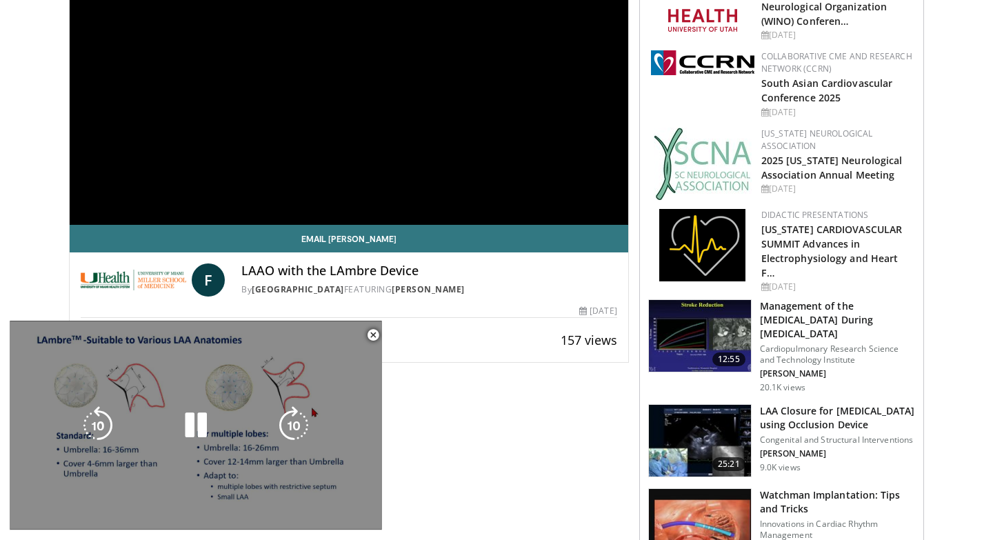
scroll to position [213, 0]
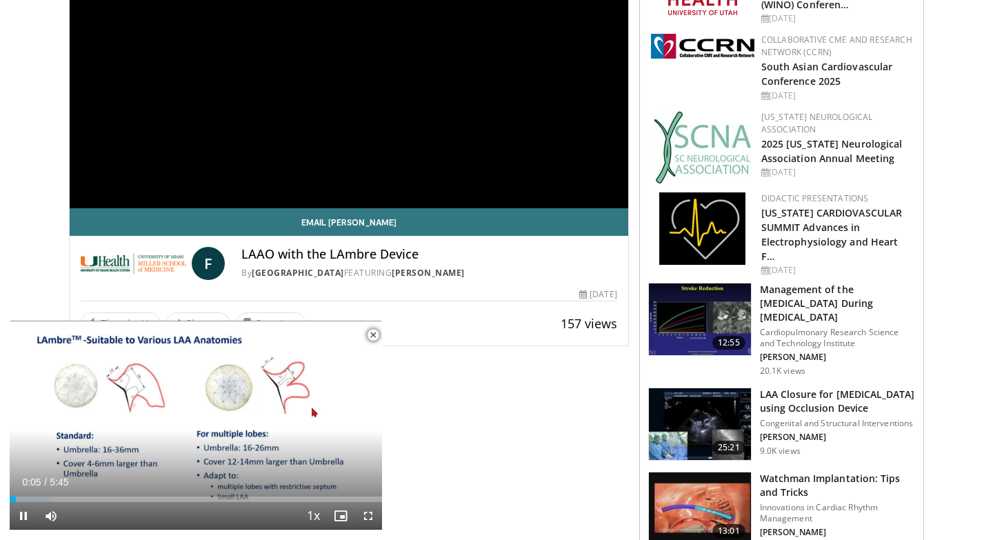
click at [374, 335] on span "Video Player" at bounding box center [373, 335] width 28 height 28
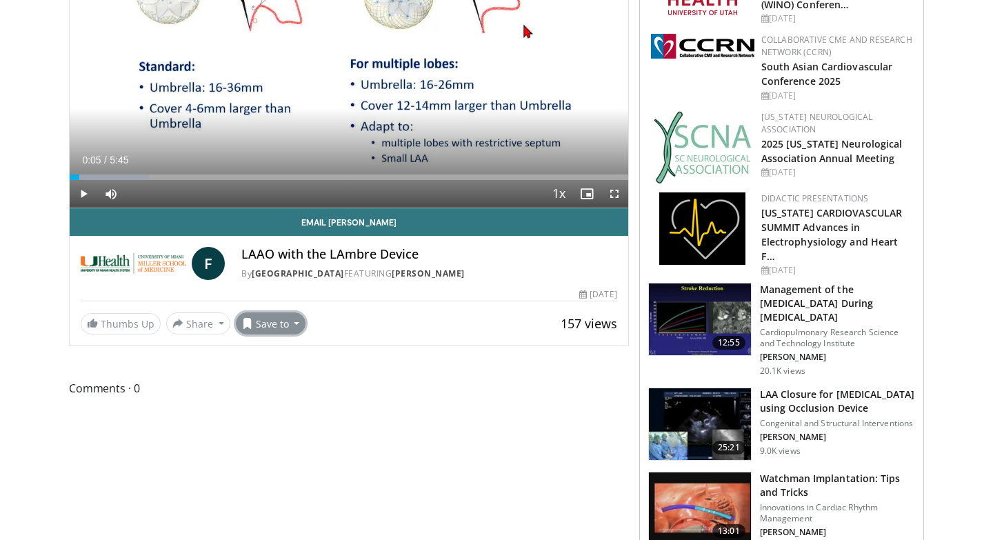
click at [290, 324] on button "Save to" at bounding box center [271, 323] width 70 height 22
click at [302, 373] on link "STRUCTURAL CASES" at bounding box center [304, 375] width 137 height 22
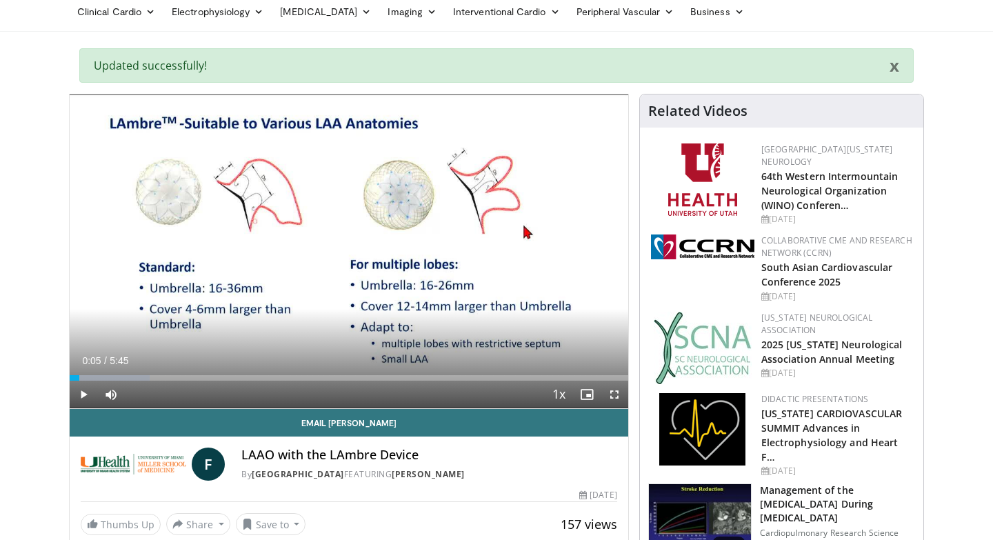
scroll to position [0, 0]
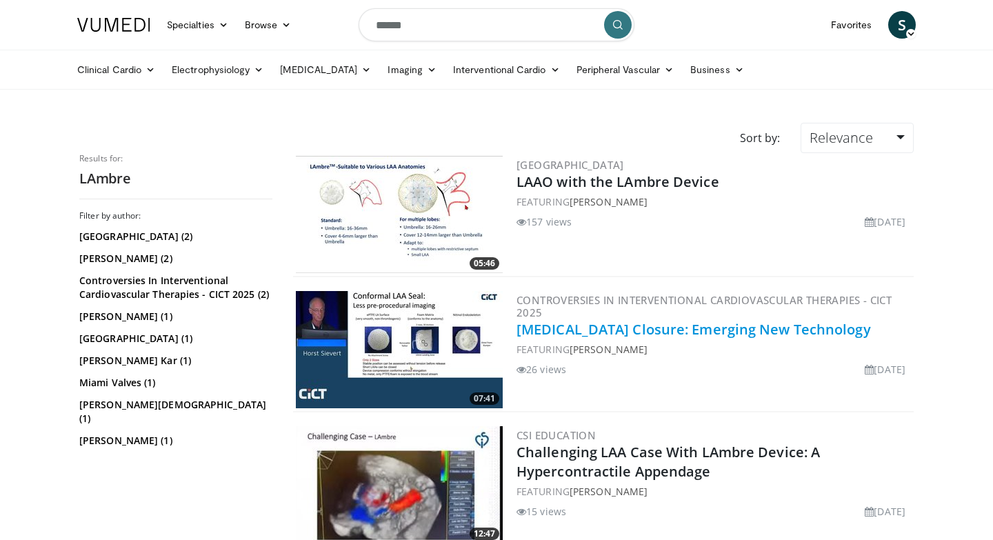
click at [603, 327] on link "[MEDICAL_DATA] Closure: Emerging New Technology" at bounding box center [693, 329] width 354 height 19
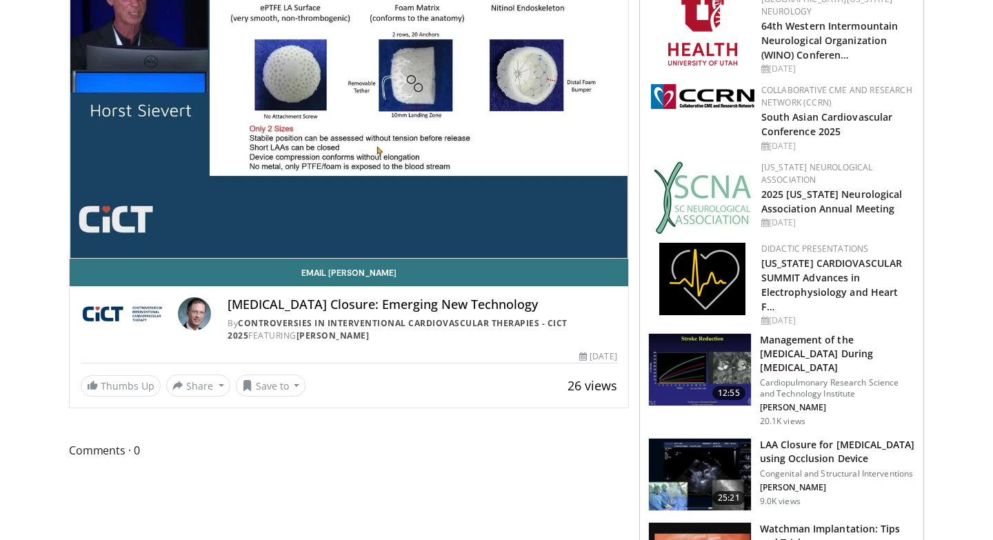
scroll to position [167, 0]
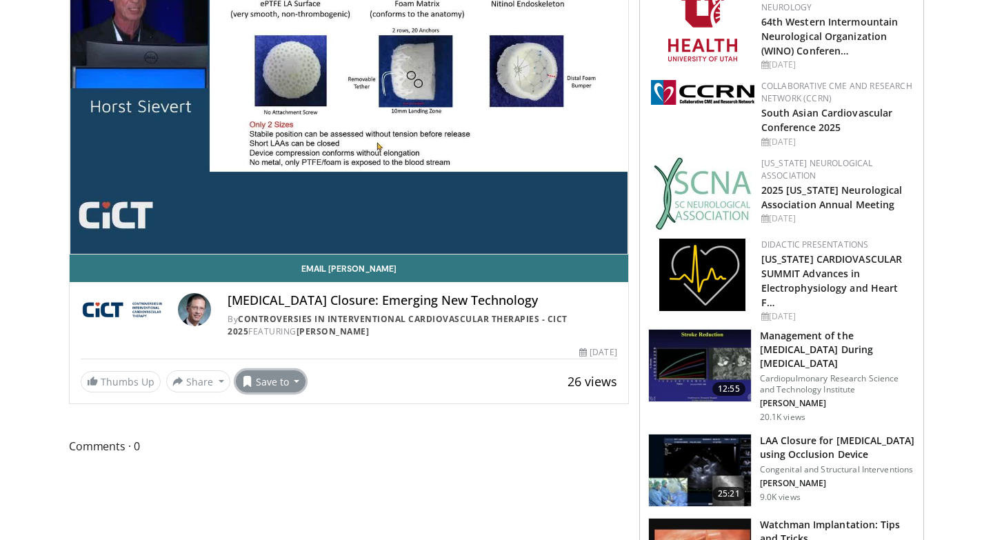
click at [291, 382] on button "Save to" at bounding box center [271, 381] width 70 height 22
click at [296, 432] on link "STRUCTURAL CASES" at bounding box center [304, 433] width 137 height 22
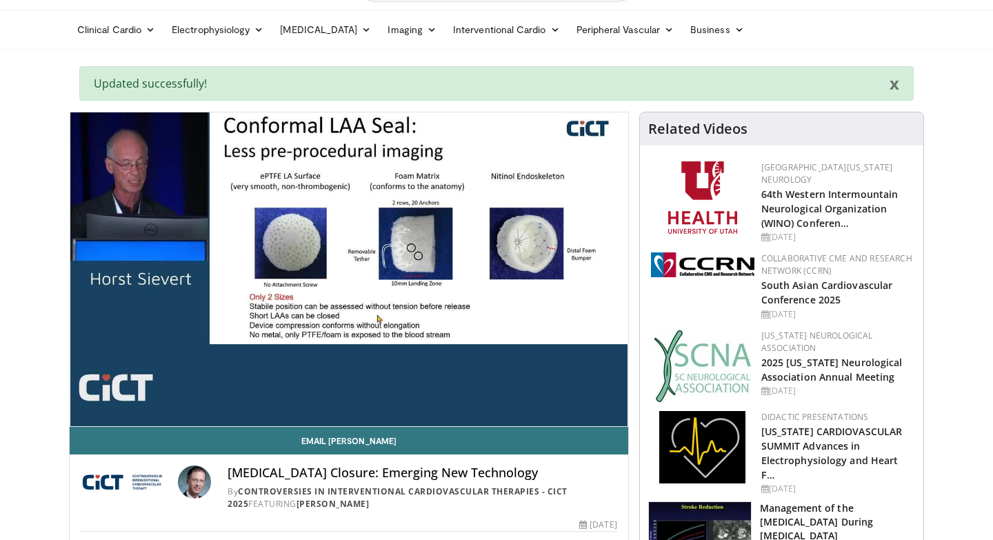
scroll to position [44, 0]
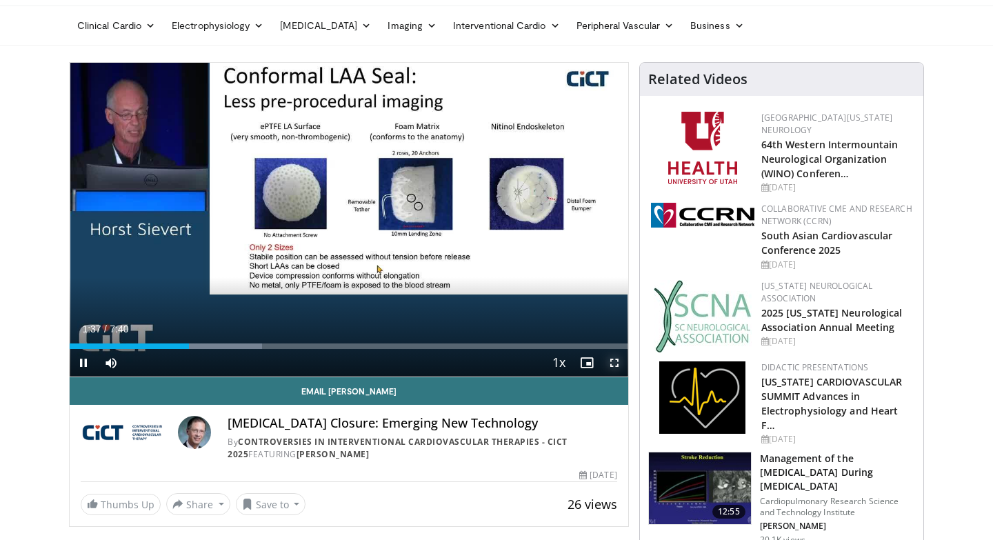
click at [614, 361] on span "Video Player" at bounding box center [615, 363] width 28 height 28
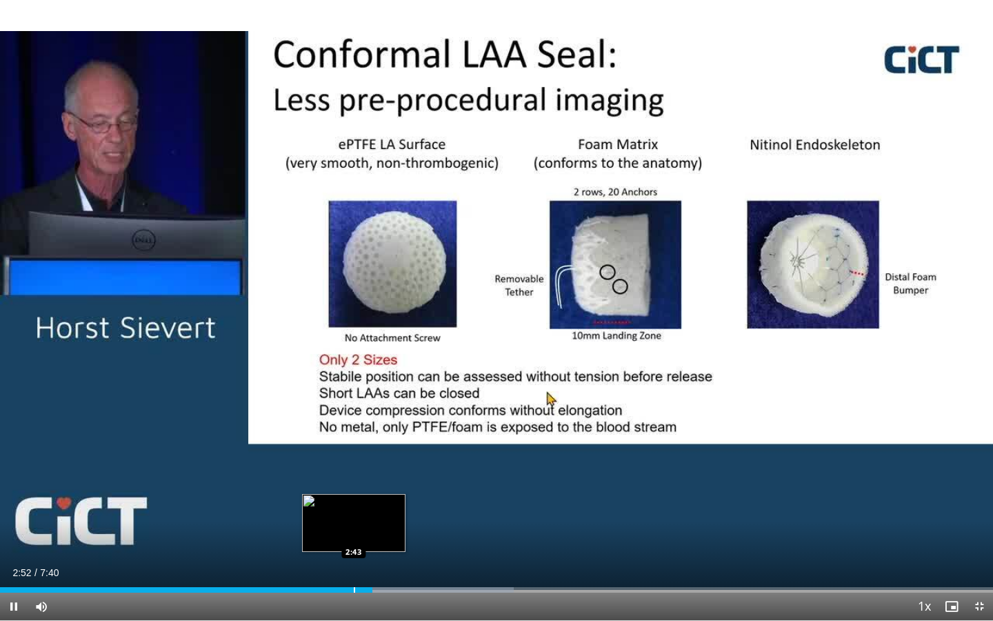
click at [353, 539] on div "Loaded : 51.73% 2:52 2:43" at bounding box center [496, 585] width 993 height 13
click at [325, 539] on div "Progress Bar" at bounding box center [325, 590] width 1 height 6
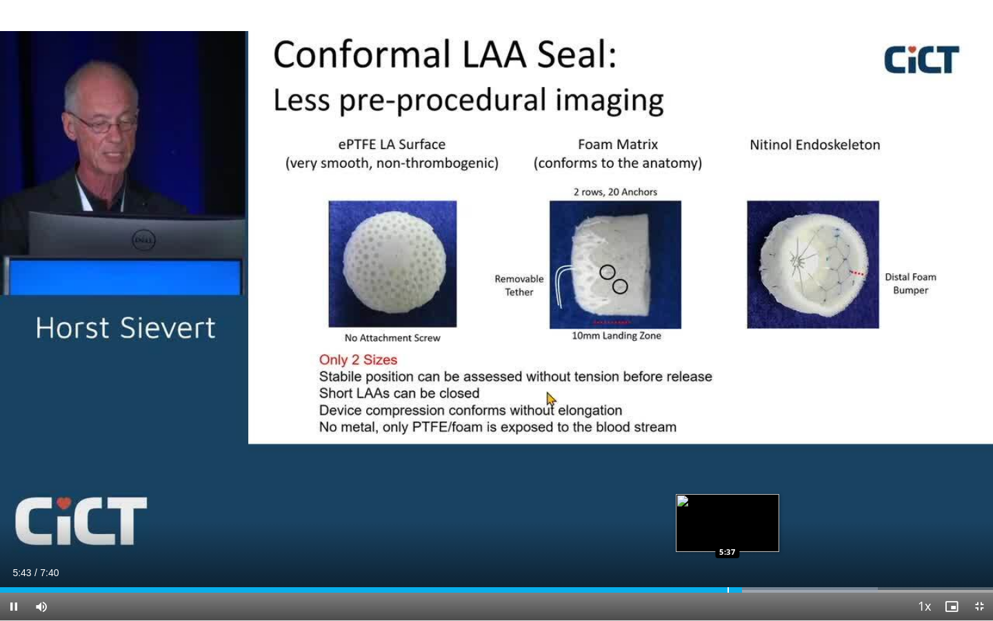
click at [727, 539] on div "Progress Bar" at bounding box center [727, 590] width 1 height 6
click at [709, 539] on div "Progress Bar" at bounding box center [709, 590] width 1 height 6
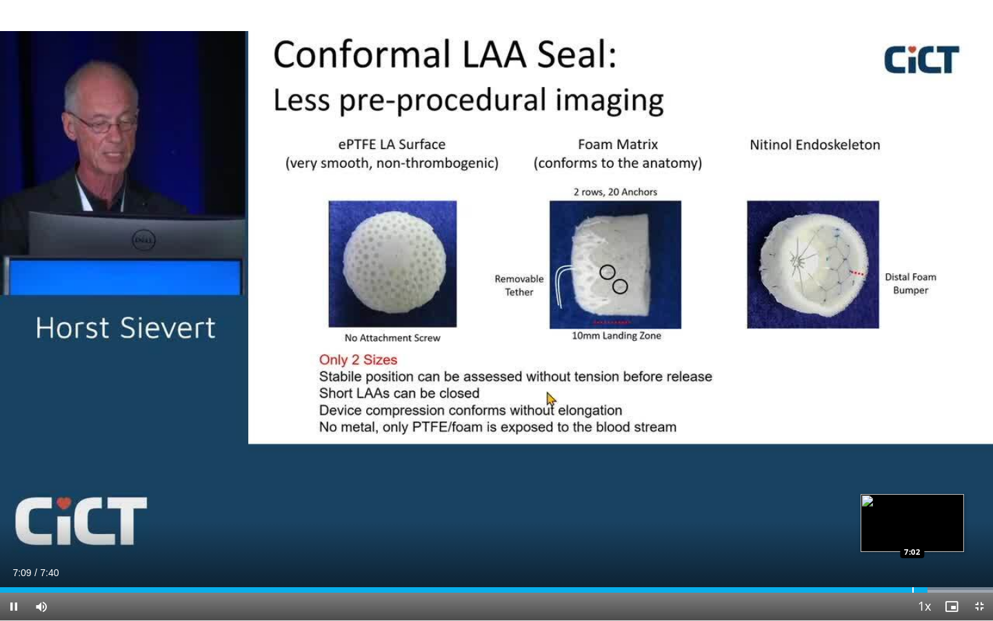
click at [912, 539] on div "Progress Bar" at bounding box center [912, 590] width 1 height 6
click at [900, 539] on div "Progress Bar" at bounding box center [900, 590] width 1 height 6
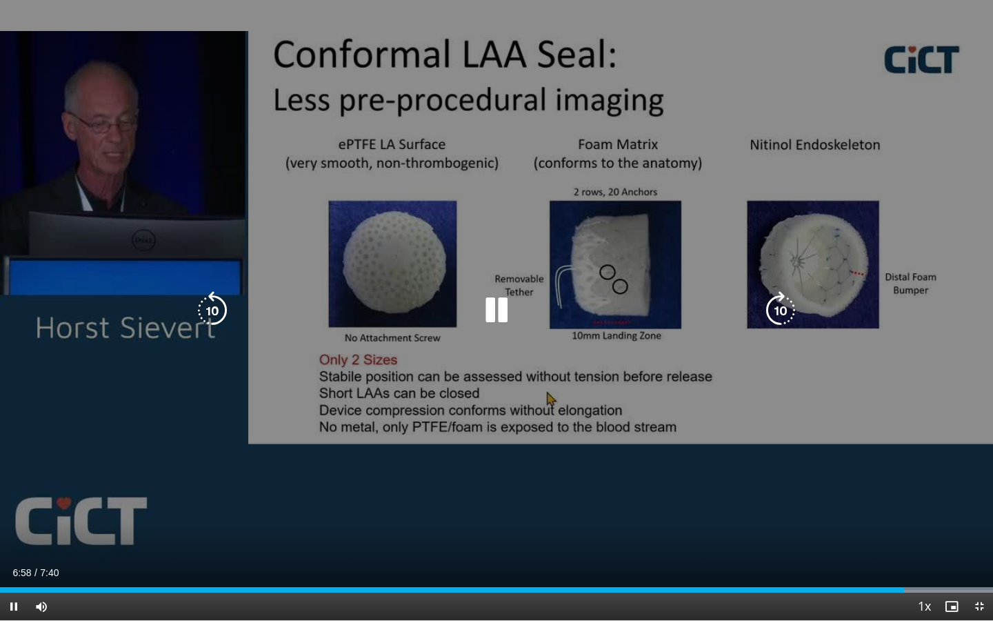
click at [498, 316] on icon "Video Player" at bounding box center [496, 310] width 39 height 39
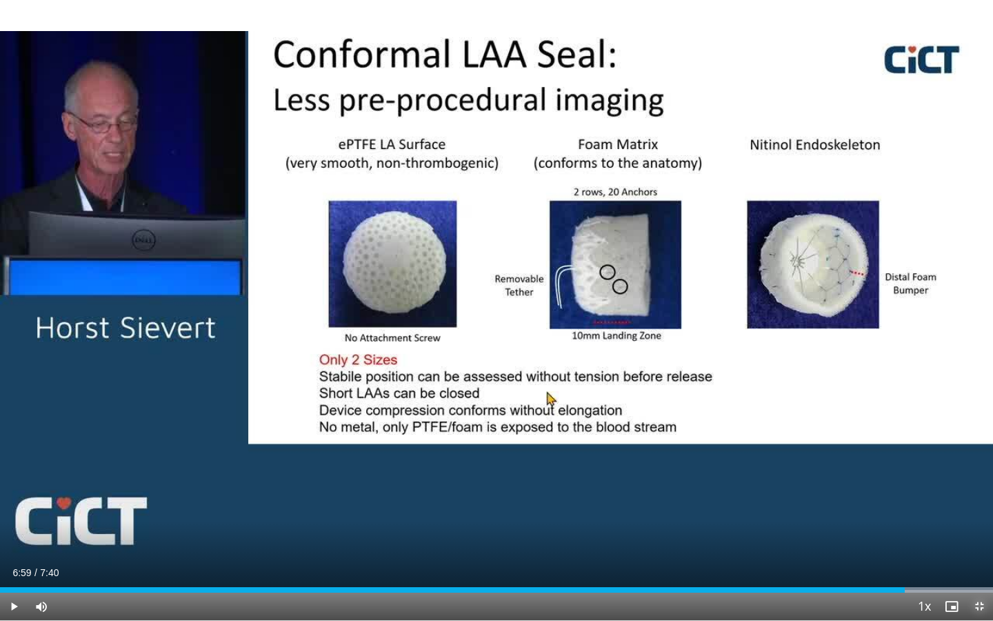
click at [982, 539] on span "Video Player" at bounding box center [979, 606] width 28 height 28
